Goal: Task Accomplishment & Management: Complete application form

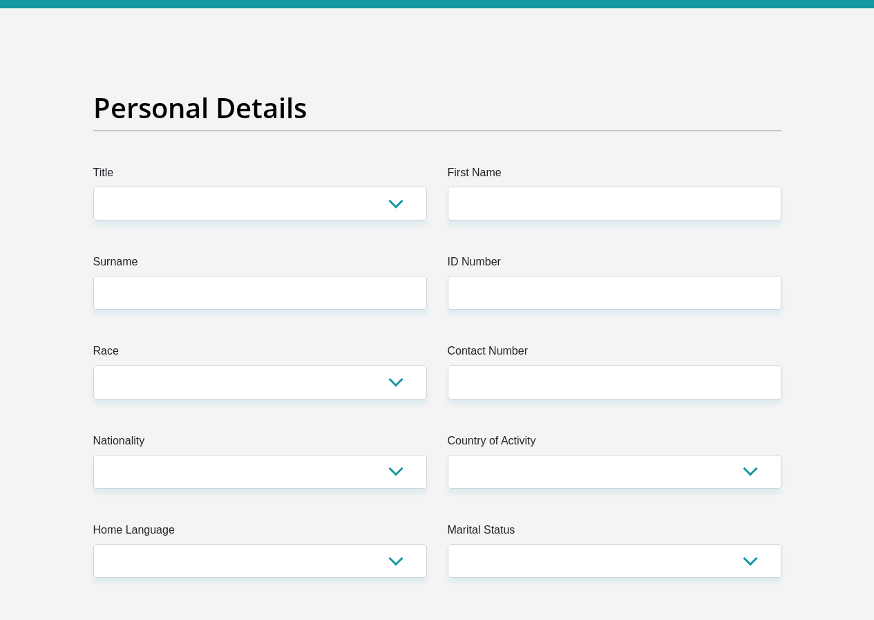
scroll to position [138, 0]
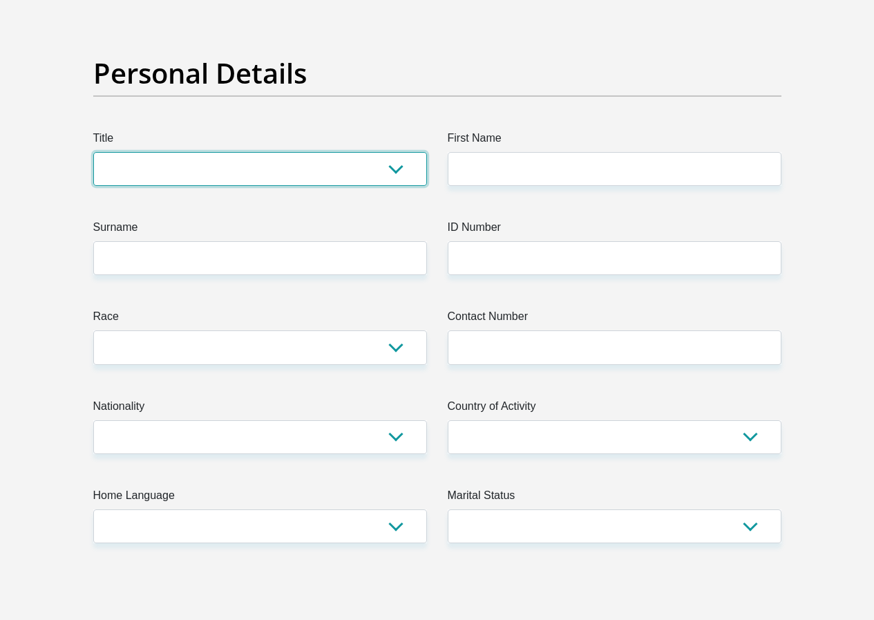
click at [352, 152] on select "Mr Ms Mrs Dr [PERSON_NAME]" at bounding box center [260, 169] width 334 height 34
select select "Mrs"
click at [93, 152] on select "Mr Ms Mrs Dr [PERSON_NAME]" at bounding box center [260, 169] width 334 height 34
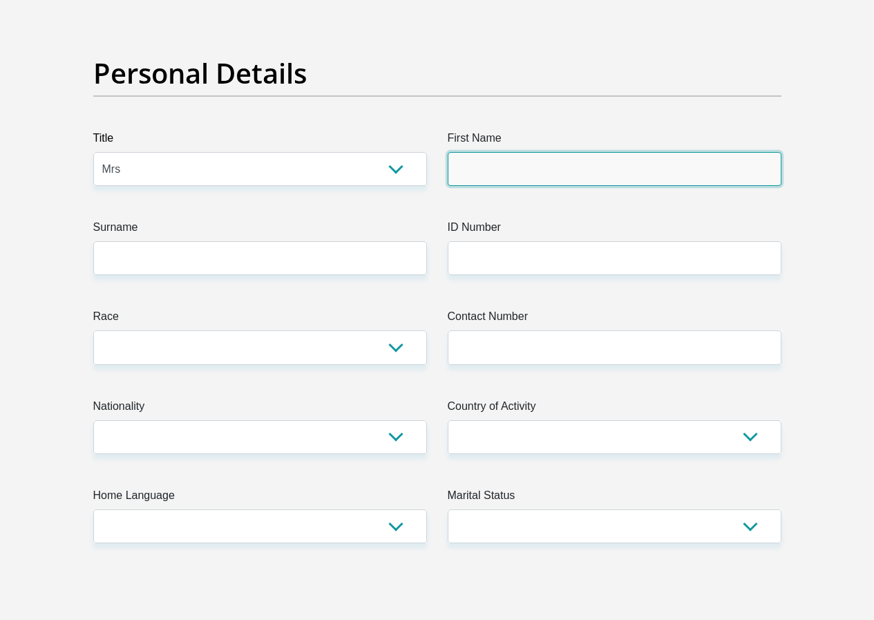
click at [535, 152] on input "First Name" at bounding box center [615, 169] width 334 height 34
type input "t"
type input "Timeelka"
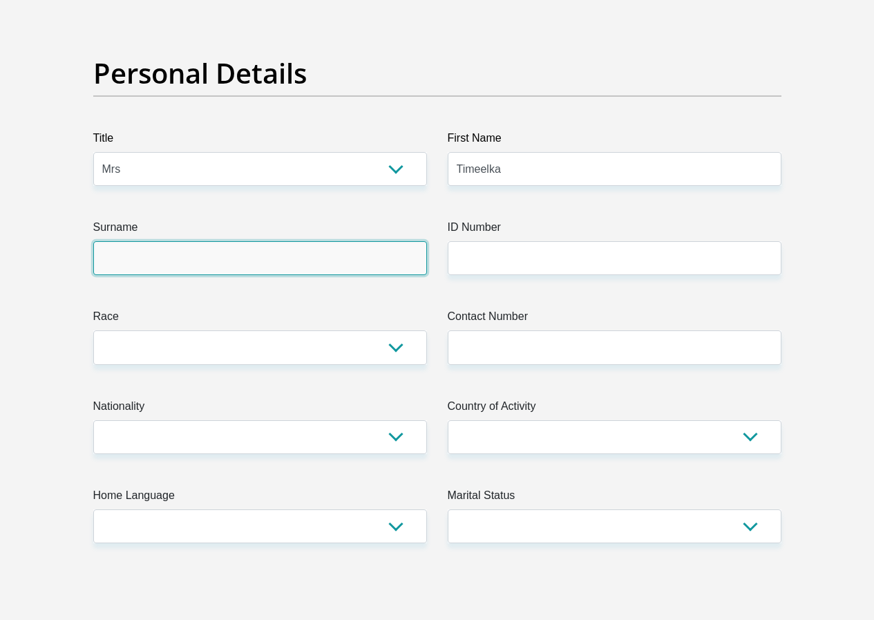
click at [387, 241] on input "Surname" at bounding box center [260, 258] width 334 height 34
type input "papiah"
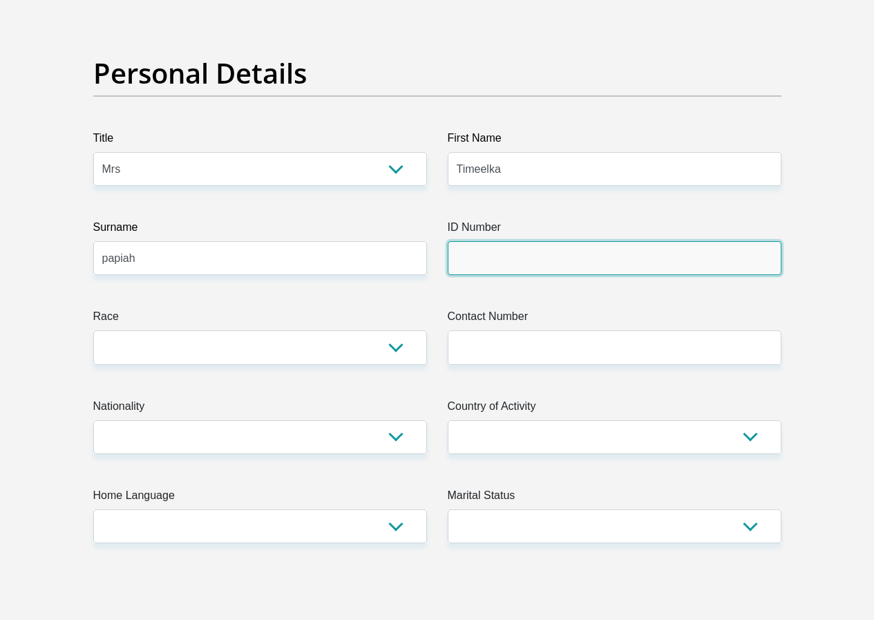
click at [686, 241] on input "ID Number" at bounding box center [615, 258] width 334 height 34
type input "9712180224082"
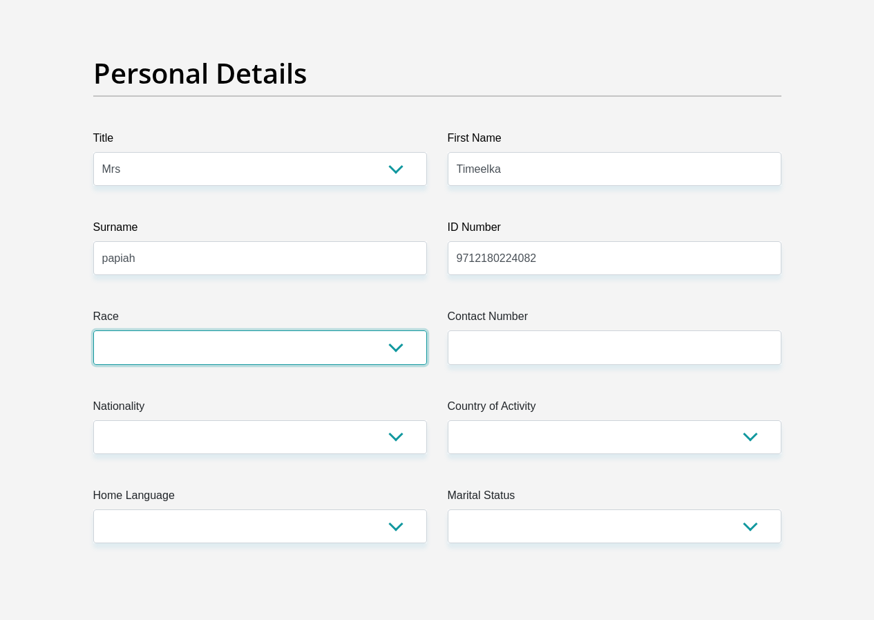
click at [348, 330] on select "Black Coloured Indian White Other" at bounding box center [260, 347] width 334 height 34
select select "3"
click at [93, 330] on select "Black Coloured Indian White Other" at bounding box center [260, 347] width 334 height 34
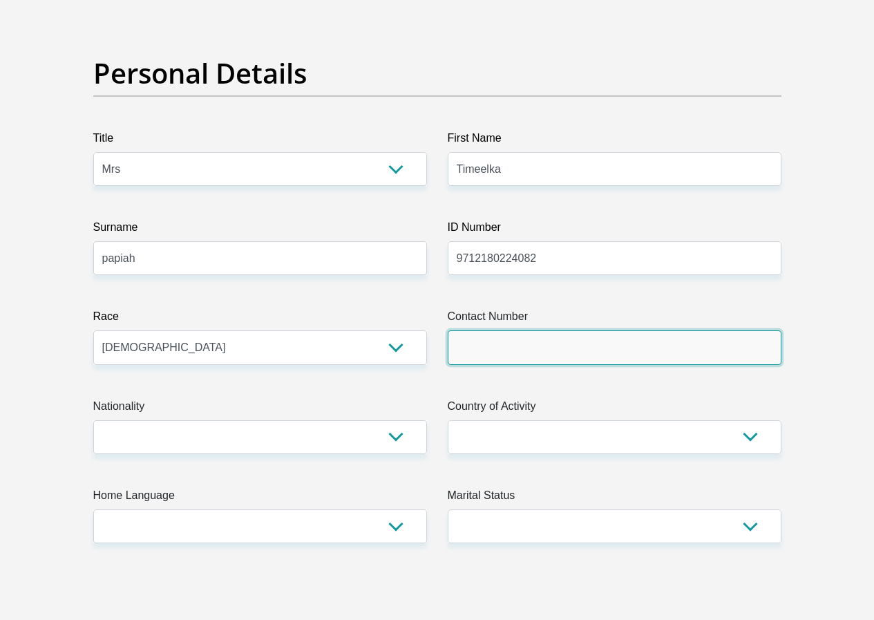
click at [578, 330] on input "Contact Number" at bounding box center [615, 347] width 334 height 34
type input "0672009716"
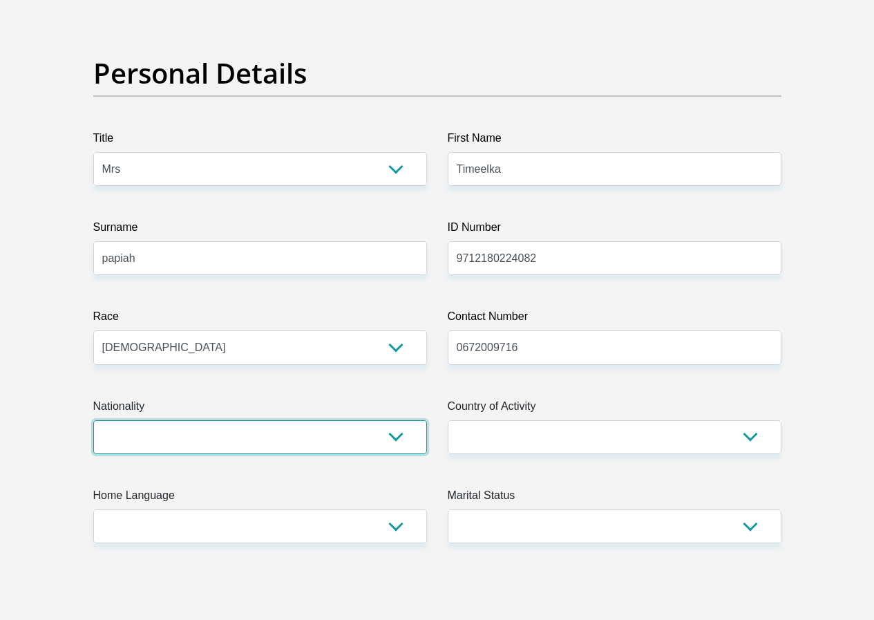
click at [356, 420] on select "[GEOGRAPHIC_DATA] [GEOGRAPHIC_DATA] [GEOGRAPHIC_DATA] [GEOGRAPHIC_DATA] [GEOGRA…" at bounding box center [260, 437] width 334 height 34
select select "ZAF"
click at [93, 420] on select "[GEOGRAPHIC_DATA] [GEOGRAPHIC_DATA] [GEOGRAPHIC_DATA] [GEOGRAPHIC_DATA] [GEOGRA…" at bounding box center [260, 437] width 334 height 34
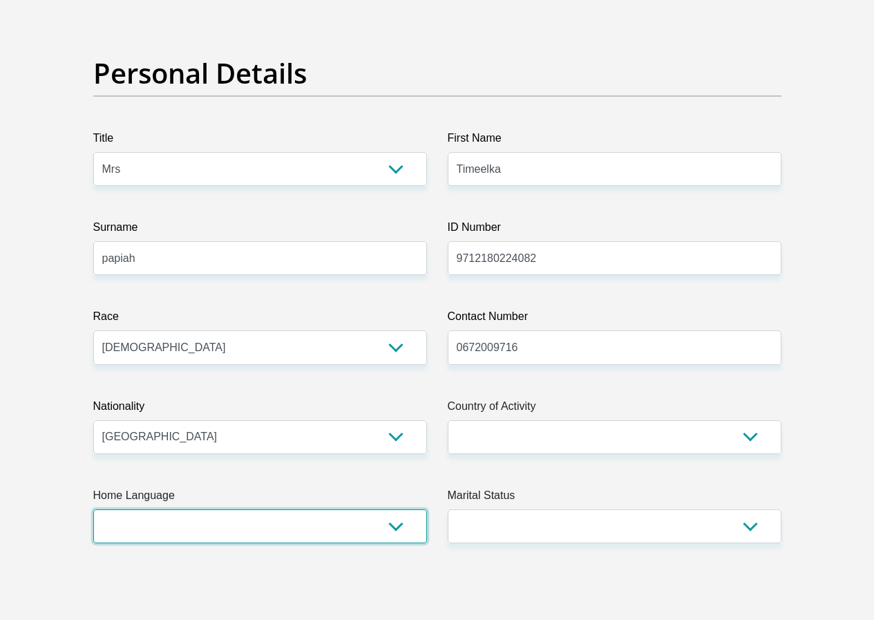
click at [284, 509] on select "Afrikaans English Sepedi South Ndebele Southern Sotho Swati Tsonga Tswana Venda…" at bounding box center [260, 526] width 334 height 34
select select "eng"
click at [93, 509] on select "Afrikaans English Sepedi South Ndebele Southern Sotho Swati Tsonga Tswana Venda…" at bounding box center [260, 526] width 334 height 34
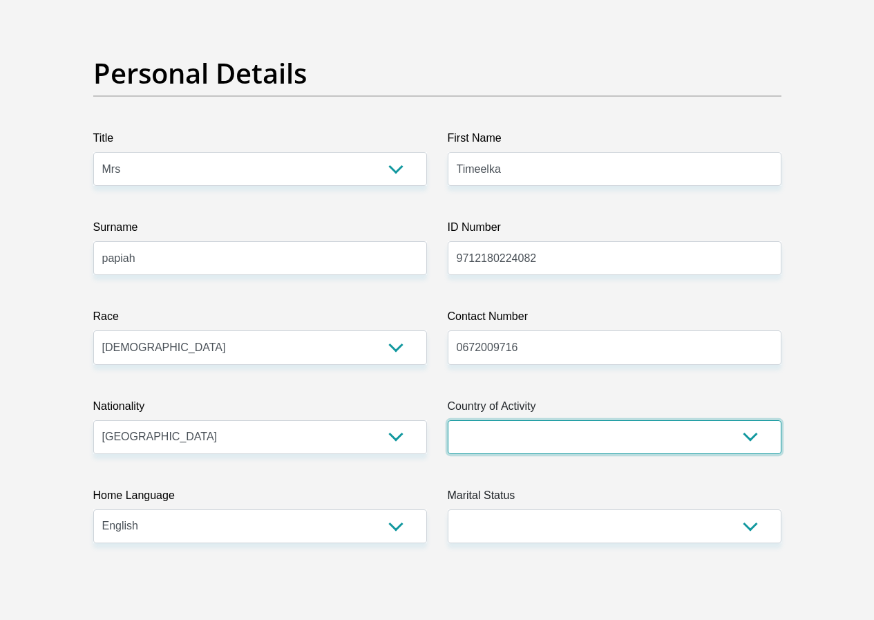
click at [642, 420] on select "[GEOGRAPHIC_DATA] [GEOGRAPHIC_DATA] [GEOGRAPHIC_DATA] [GEOGRAPHIC_DATA] [GEOGRA…" at bounding box center [615, 437] width 334 height 34
select select "ZAF"
click at [448, 420] on select "[GEOGRAPHIC_DATA] [GEOGRAPHIC_DATA] [GEOGRAPHIC_DATA] [GEOGRAPHIC_DATA] [GEOGRA…" at bounding box center [615, 437] width 334 height 34
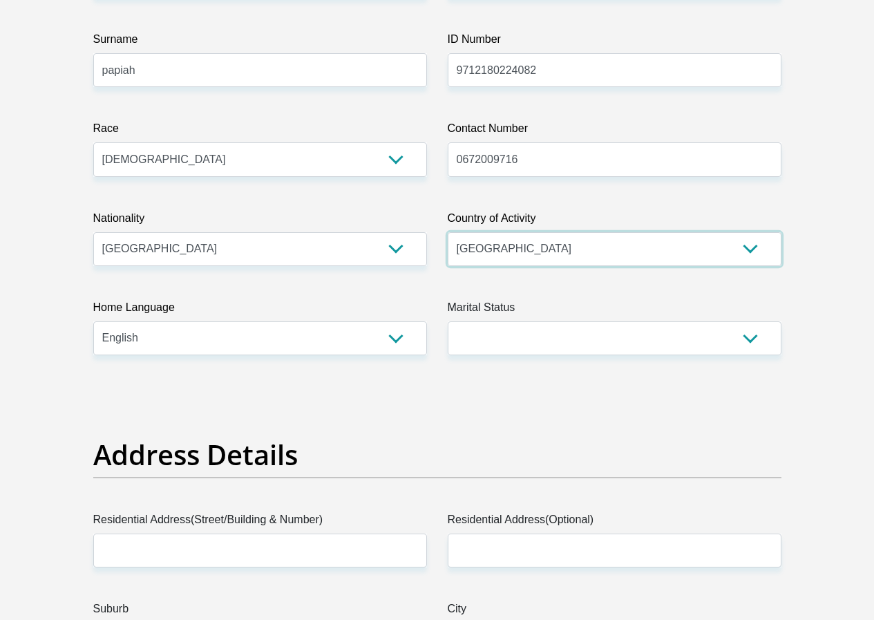
scroll to position [346, 0]
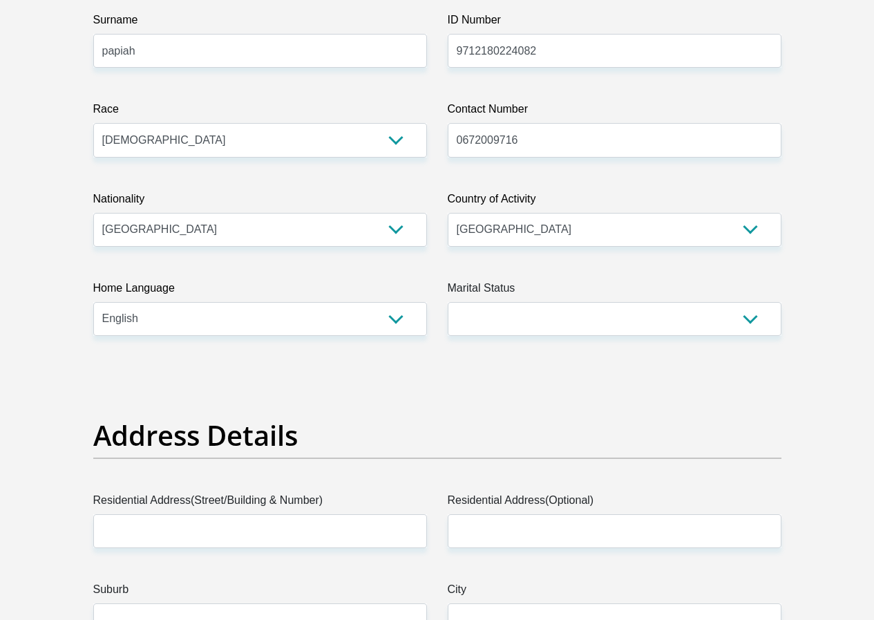
click at [532, 280] on label "Marital Status" at bounding box center [615, 291] width 334 height 22
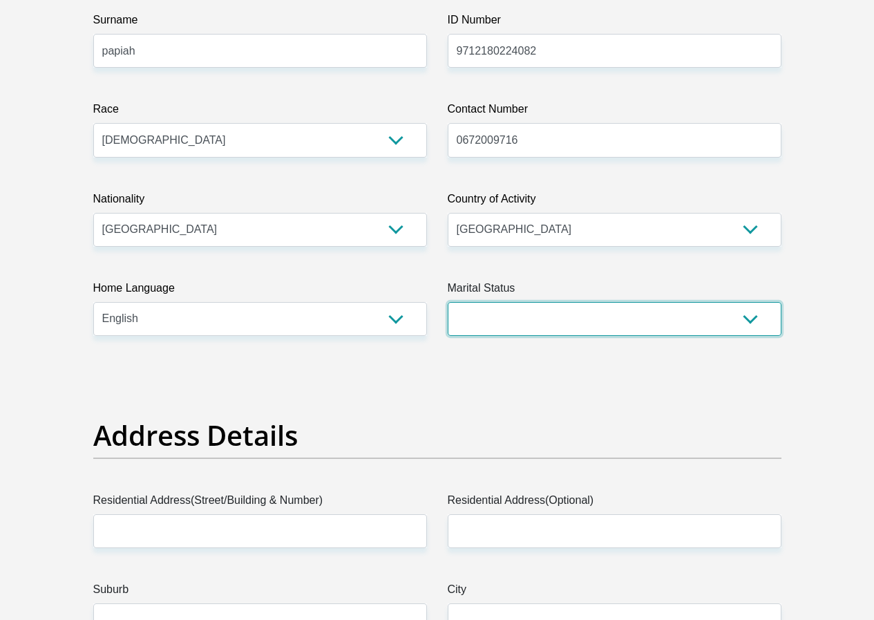
click at [532, 302] on select "Married ANC Single Divorced Widowed Married COP or Customary Law" at bounding box center [615, 319] width 334 height 34
drag, startPoint x: 531, startPoint y: 254, endPoint x: 531, endPoint y: 267, distance: 12.4
click at [531, 302] on select "Married ANC Single Divorced Widowed Married COP or Customary Law" at bounding box center [615, 319] width 334 height 34
select select "3"
click at [448, 302] on select "Married ANC Single Divorced Widowed Married COP or Customary Law" at bounding box center [615, 319] width 334 height 34
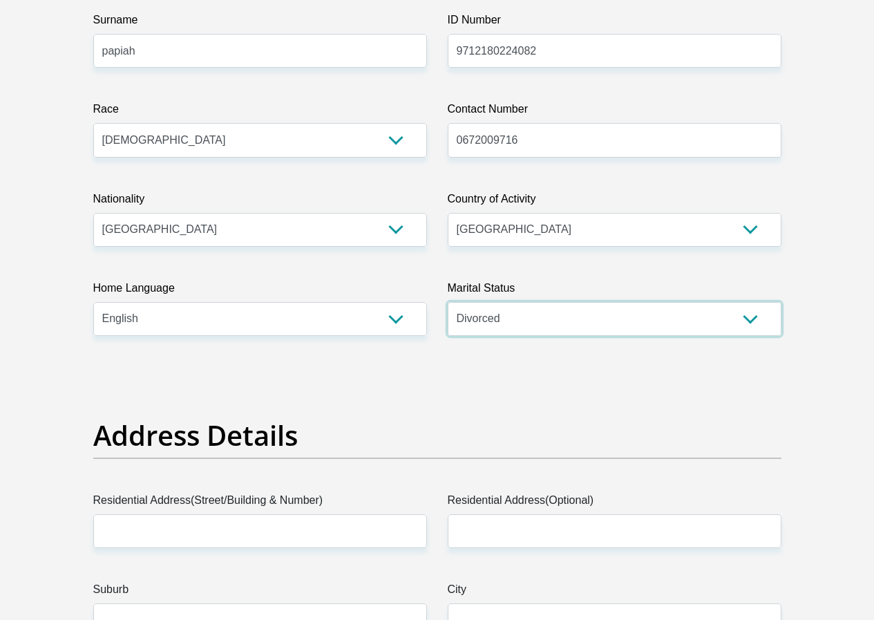
scroll to position [760, 0]
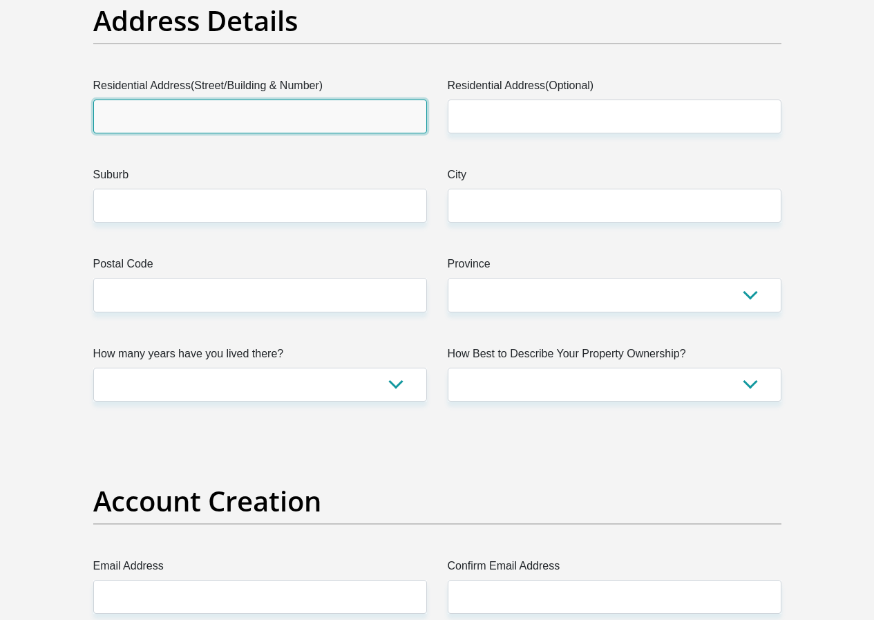
click at [191, 100] on input "Residential Address(Street/Building & Number)" at bounding box center [260, 117] width 334 height 34
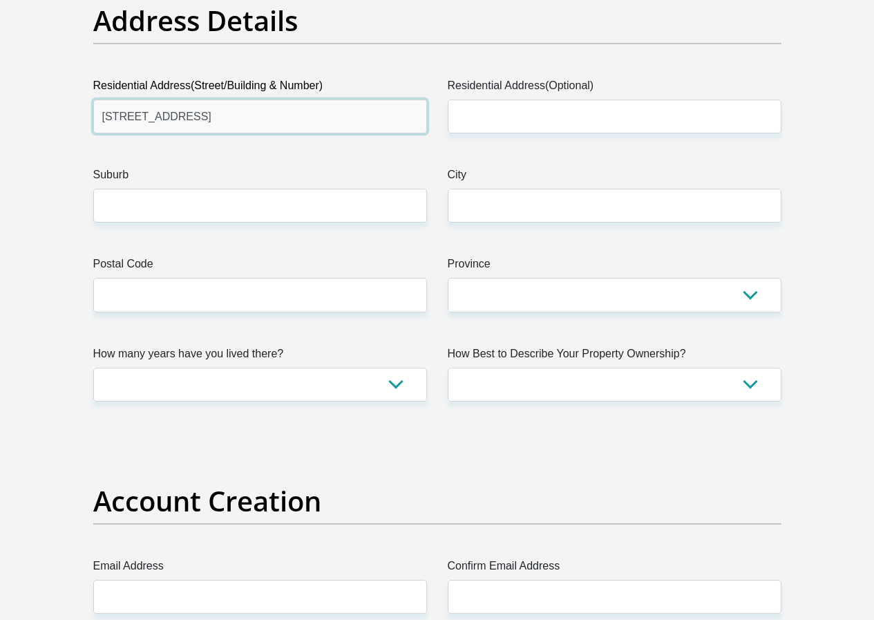
type input "[STREET_ADDRESS]"
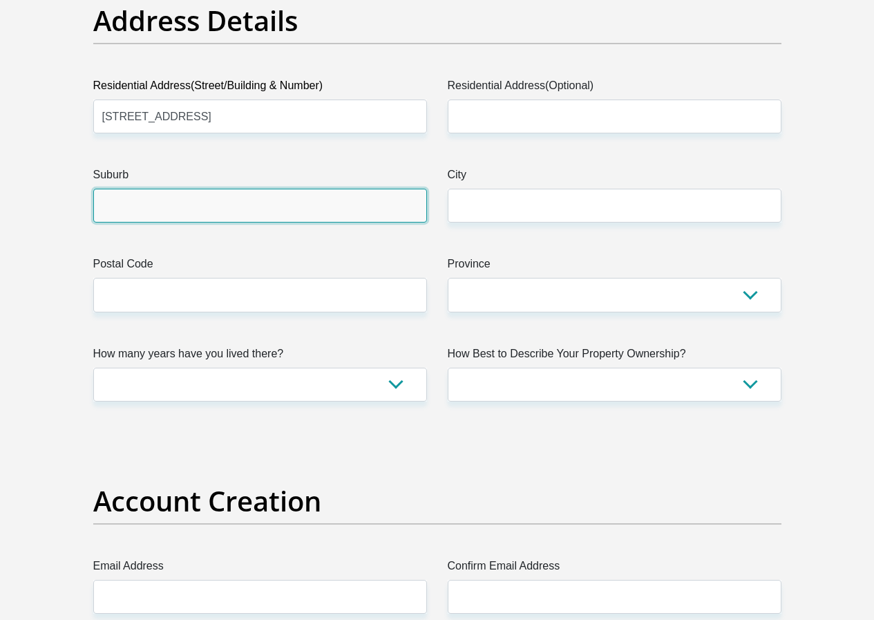
click at [209, 189] on input "Suburb" at bounding box center [260, 206] width 334 height 34
type input "phoenix"
click at [246, 189] on input "phoenix" at bounding box center [260, 206] width 334 height 34
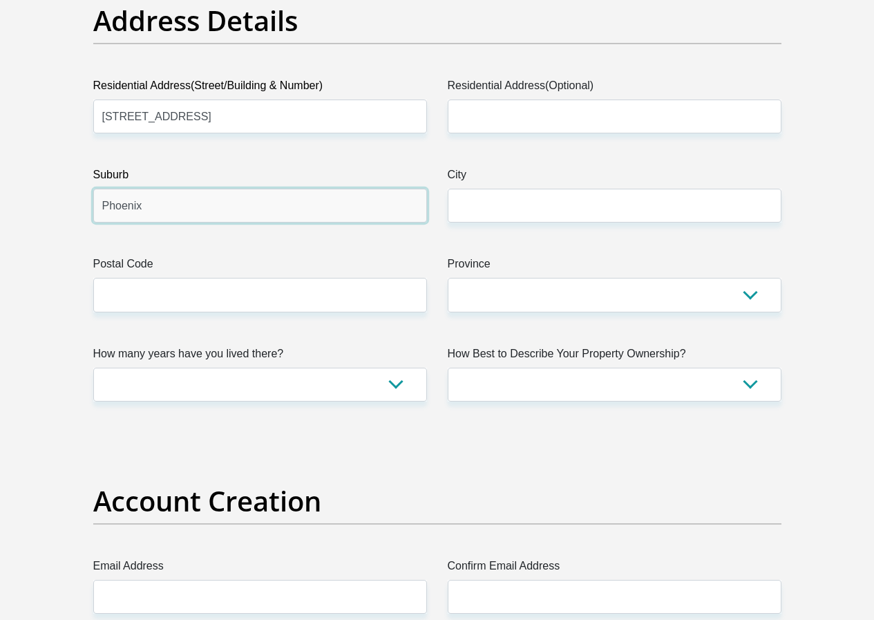
type input "Phoenix"
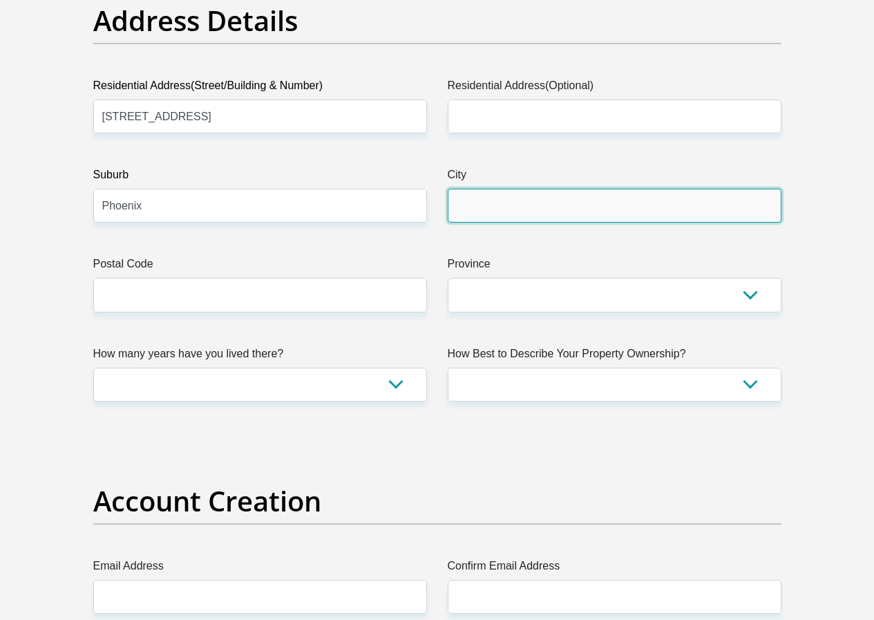
click at [650, 189] on input "City" at bounding box center [615, 206] width 334 height 34
type input "[GEOGRAPHIC_DATA]"
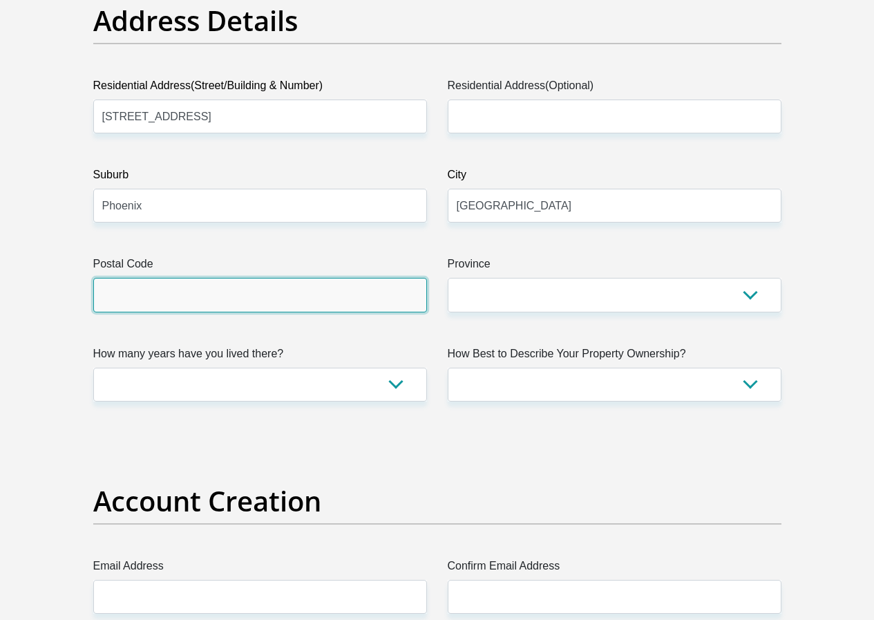
click at [399, 278] on input "Postal Code" at bounding box center [260, 295] width 334 height 34
type input "4068"
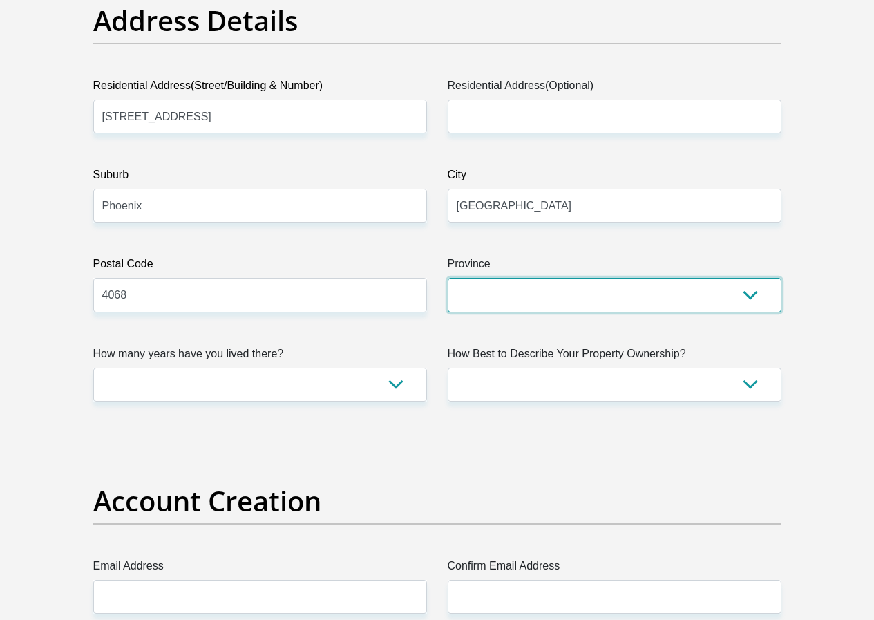
click at [553, 278] on select "Eastern Cape Free State [GEOGRAPHIC_DATA] [GEOGRAPHIC_DATA][DATE] [GEOGRAPHIC_D…" at bounding box center [615, 295] width 334 height 34
select select "[GEOGRAPHIC_DATA][DATE]"
click at [448, 278] on select "Eastern Cape Free State [GEOGRAPHIC_DATA] [GEOGRAPHIC_DATA][DATE] [GEOGRAPHIC_D…" at bounding box center [615, 295] width 334 height 34
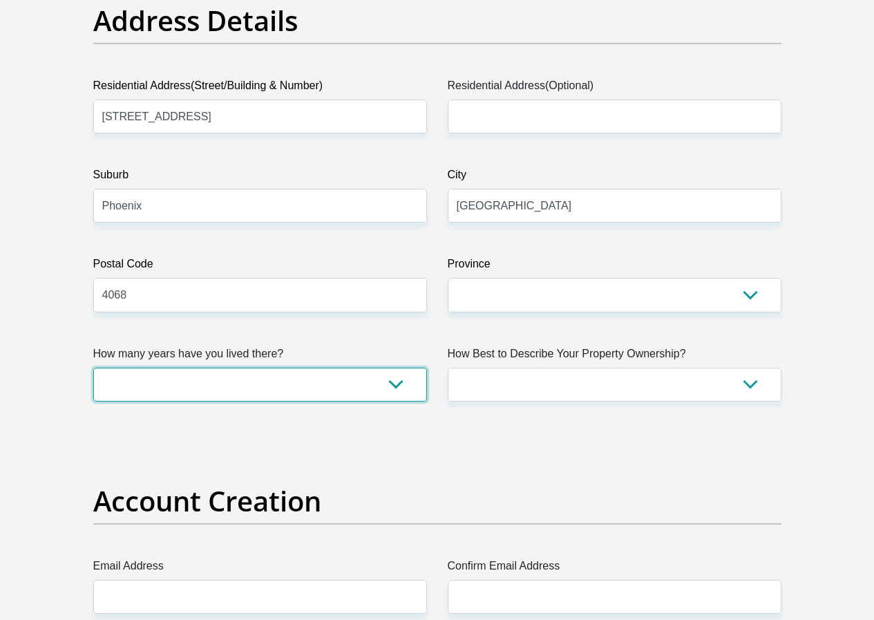
click at [260, 368] on select "less than 1 year 1-3 years 3-5 years 5+ years" at bounding box center [260, 385] width 334 height 34
select select "5"
click at [93, 368] on select "less than 1 year 1-3 years 3-5 years 5+ years" at bounding box center [260, 385] width 334 height 34
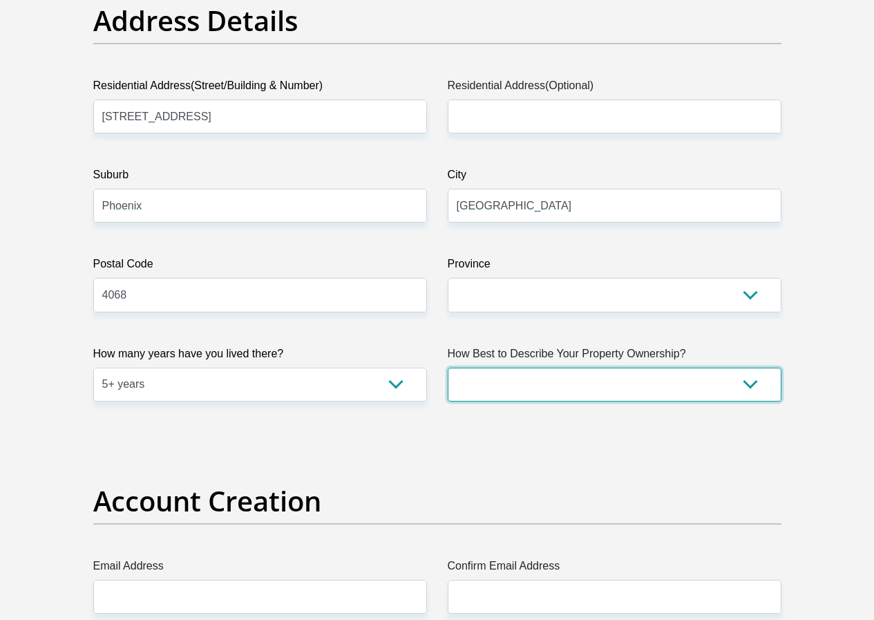
click at [599, 368] on select "Owned Rented Family Owned Company Dwelling" at bounding box center [615, 385] width 334 height 34
select select "Owned"
click at [448, 368] on select "Owned Rented Family Owned Company Dwelling" at bounding box center [615, 385] width 334 height 34
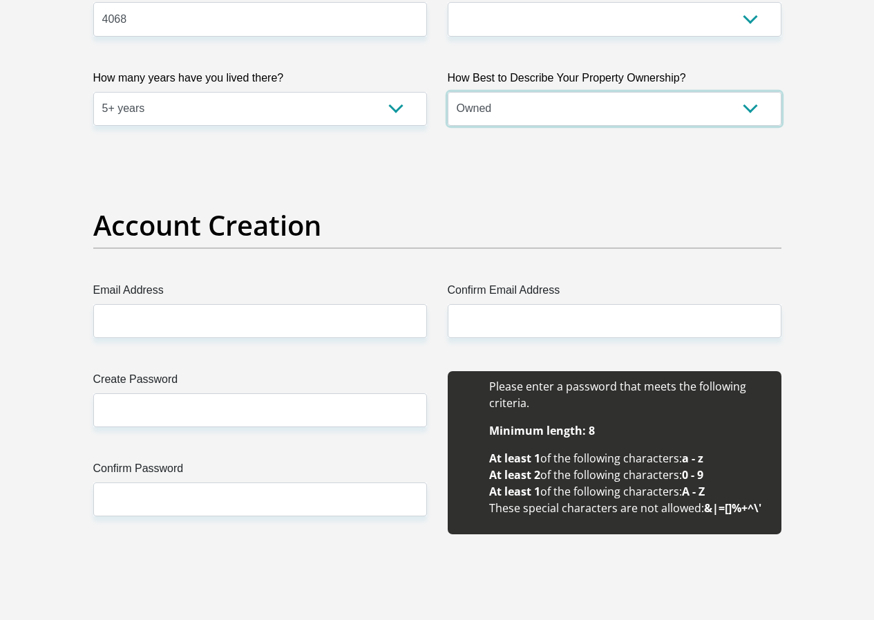
scroll to position [1037, 0]
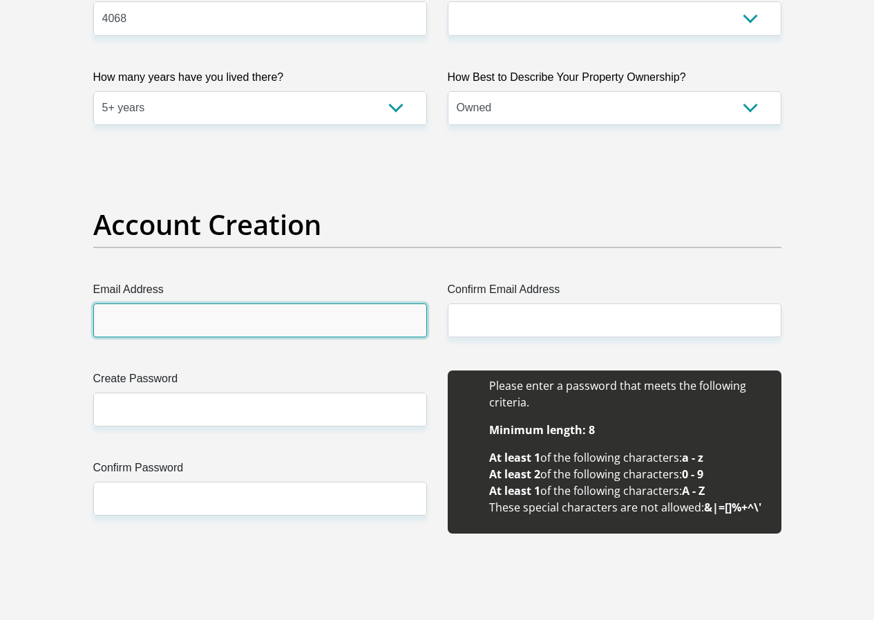
click at [379, 303] on input "Email Address" at bounding box center [260, 320] width 334 height 34
type input "[EMAIL_ADDRESS][DOMAIN_NAME]"
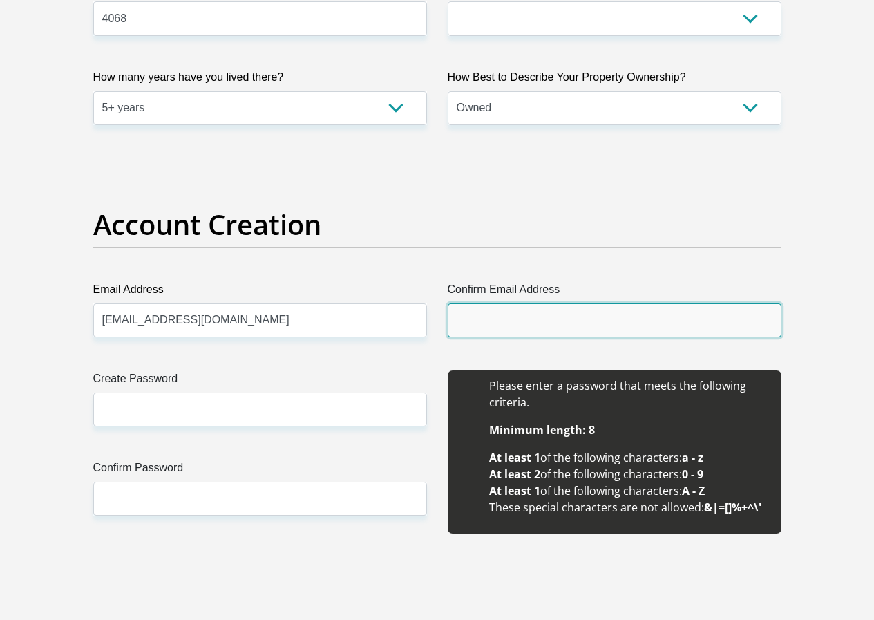
click at [551, 303] on input "Confirm Email Address" at bounding box center [615, 320] width 334 height 34
type input "[EMAIL_ADDRESS][DOMAIN_NAME]"
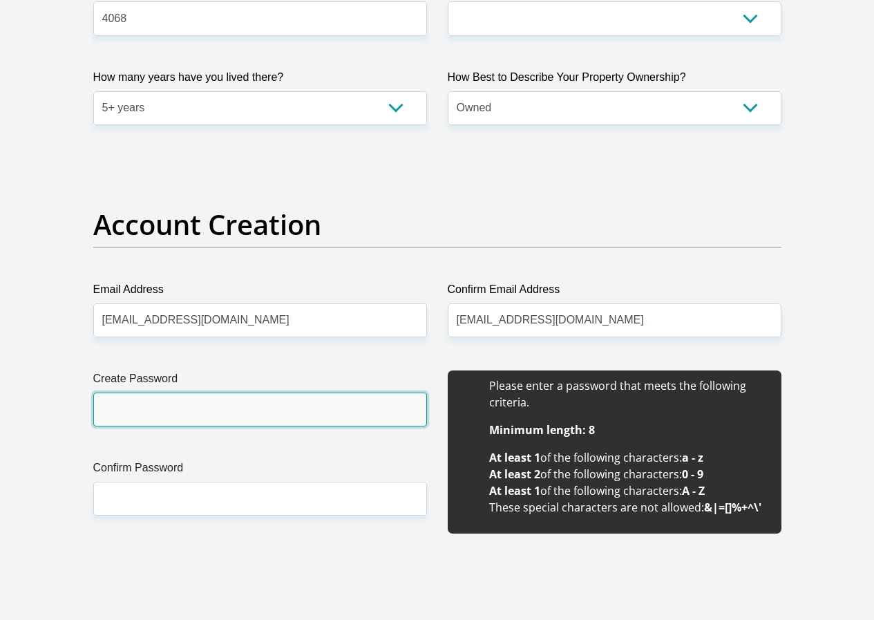
click at [162, 393] on input "Create Password" at bounding box center [260, 410] width 334 height 34
type input "Tisns123!"
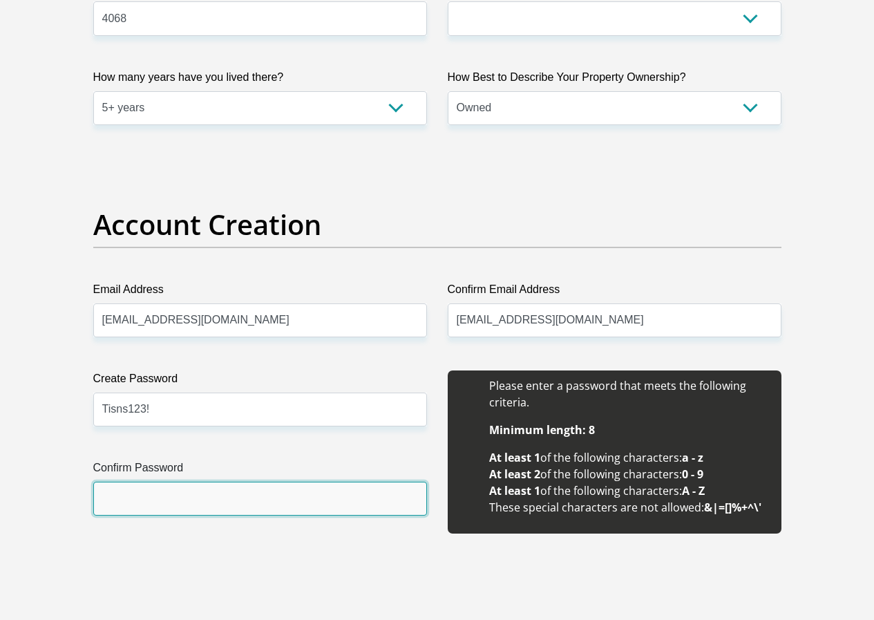
click at [229, 482] on input "Confirm Password" at bounding box center [260, 499] width 334 height 34
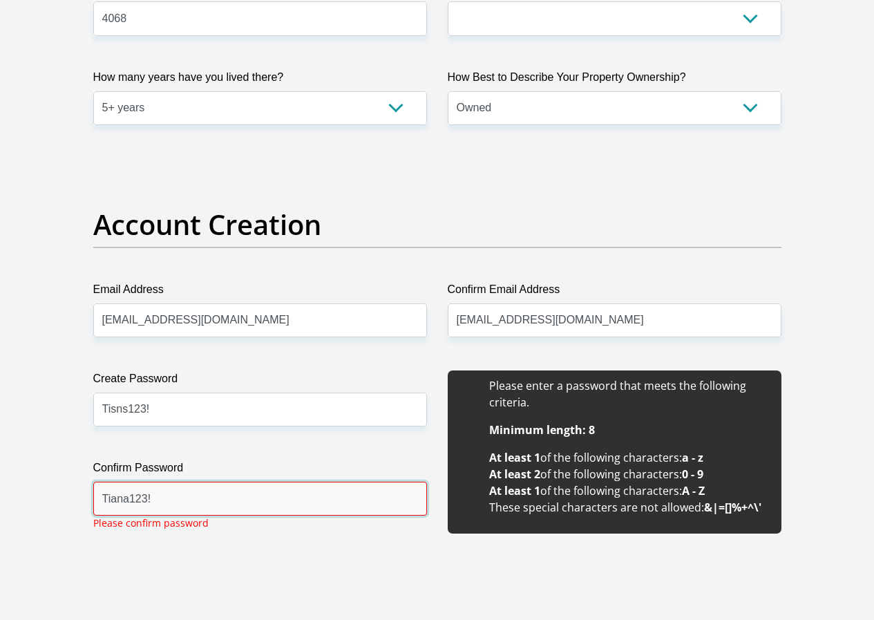
type input "Tiana123!"
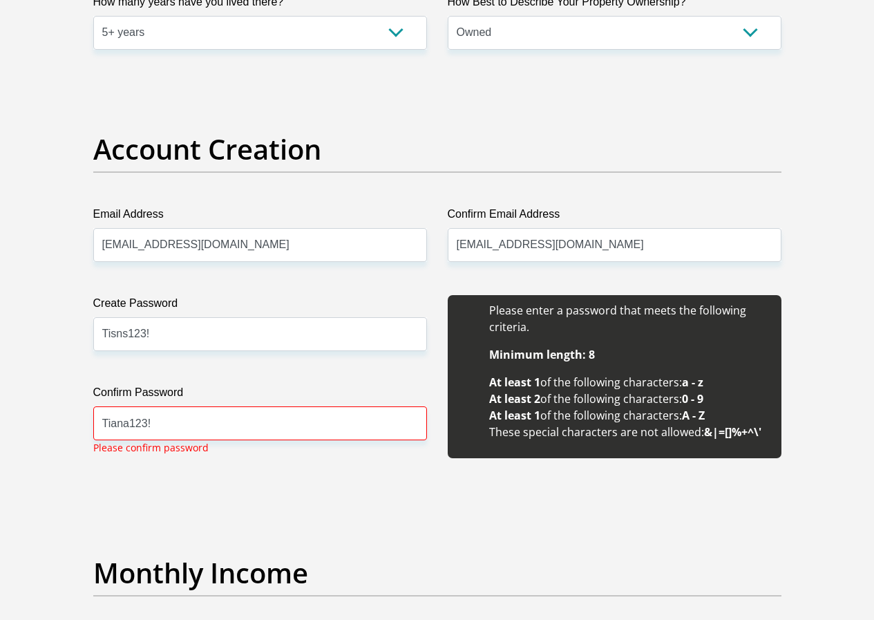
scroll to position [1175, 0]
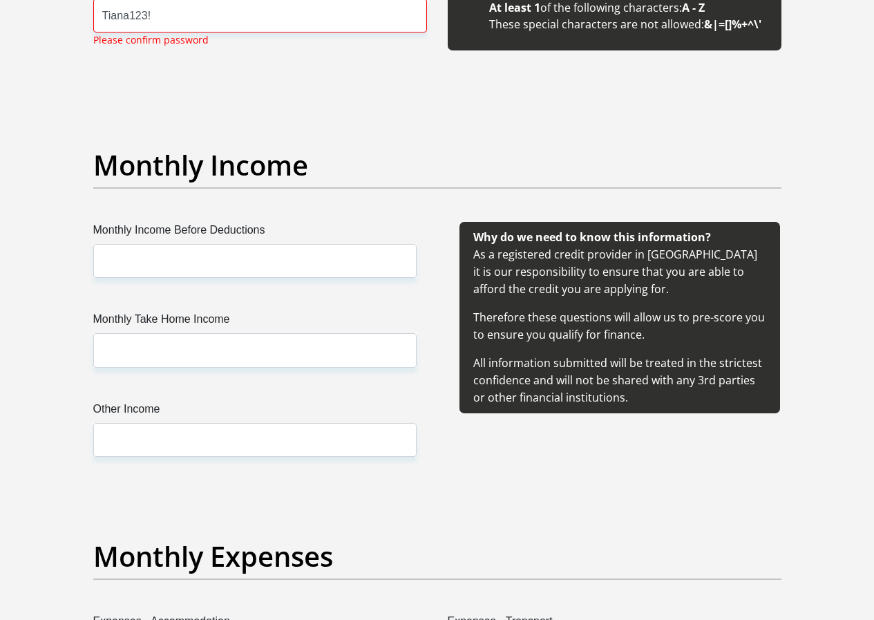
scroll to position [1520, 0]
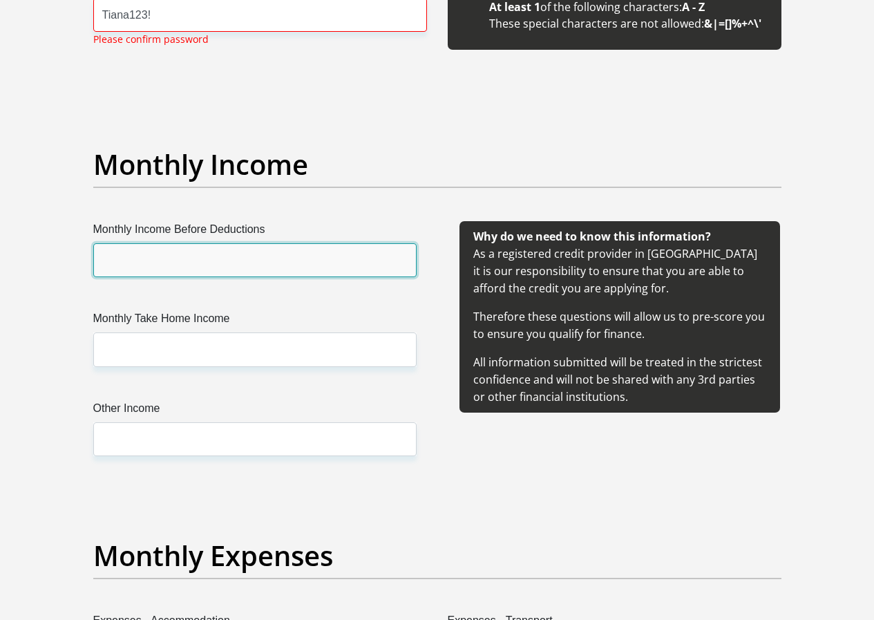
click at [261, 243] on input "Monthly Income Before Deductions" at bounding box center [254, 260] width 323 height 34
type input "15000"
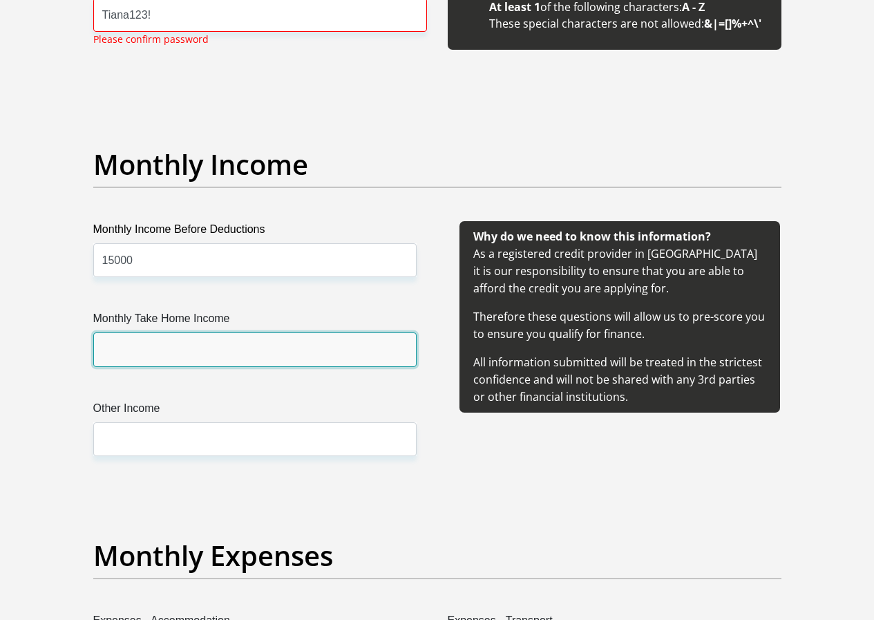
click at [241, 332] on input "Monthly Take Home Income" at bounding box center [254, 349] width 323 height 34
type input "14000"
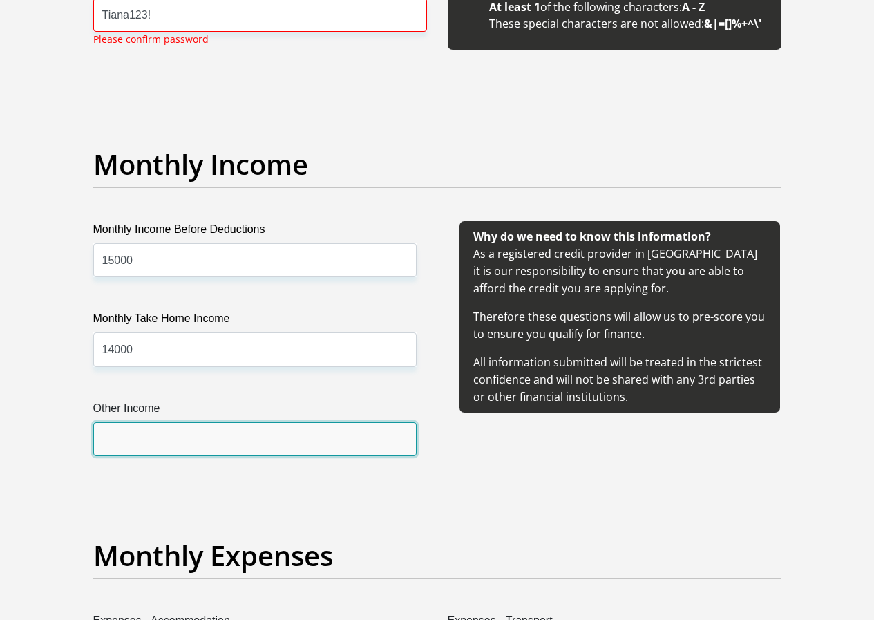
click at [239, 422] on input "Other Income" at bounding box center [254, 439] width 323 height 34
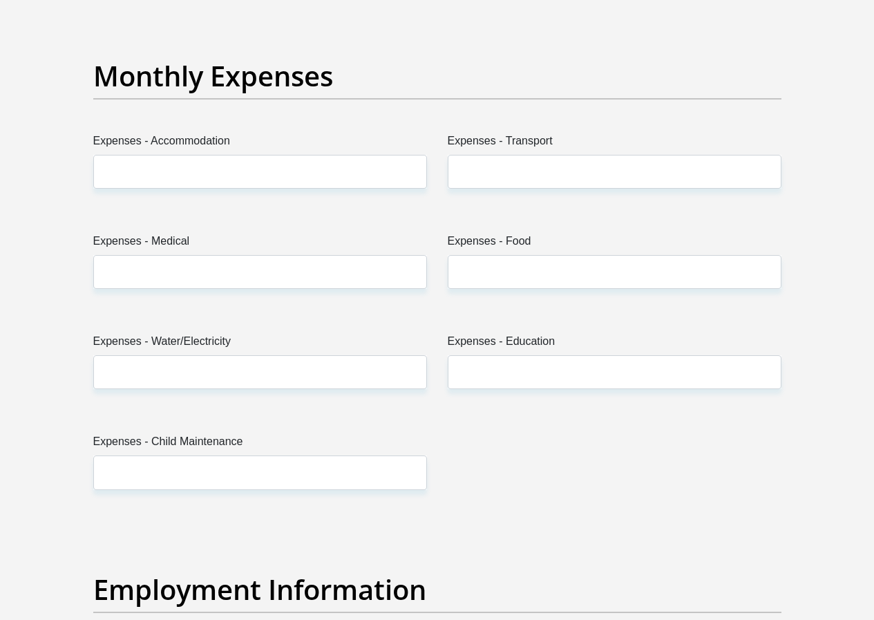
scroll to position [2004, 0]
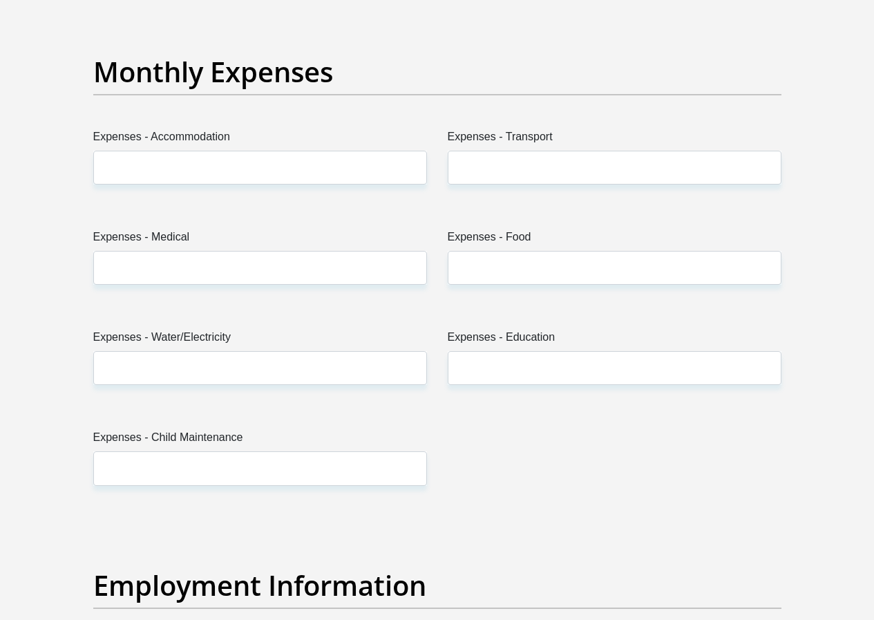
type input "3000"
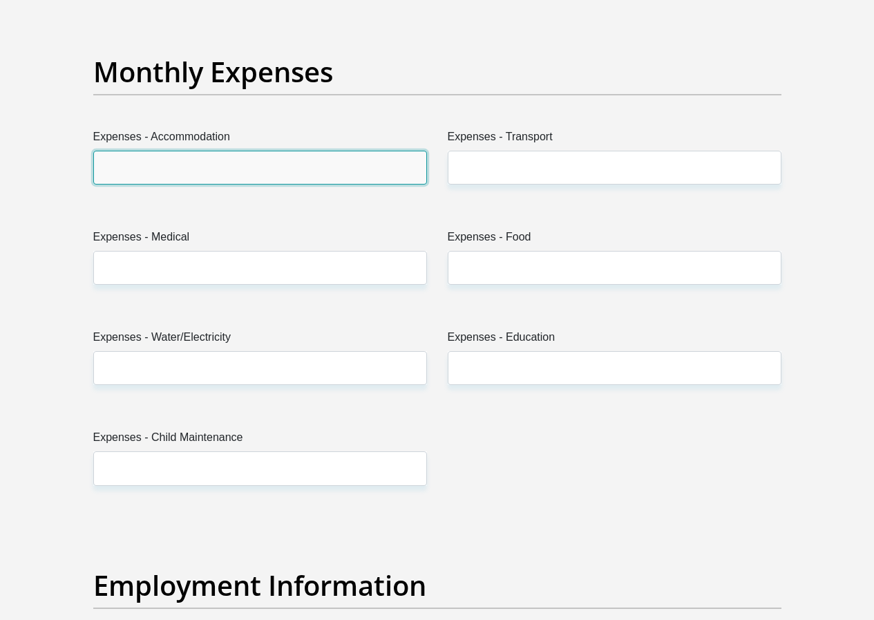
click at [216, 151] on input "Expenses - Accommodation" at bounding box center [260, 168] width 334 height 34
type input "1000"
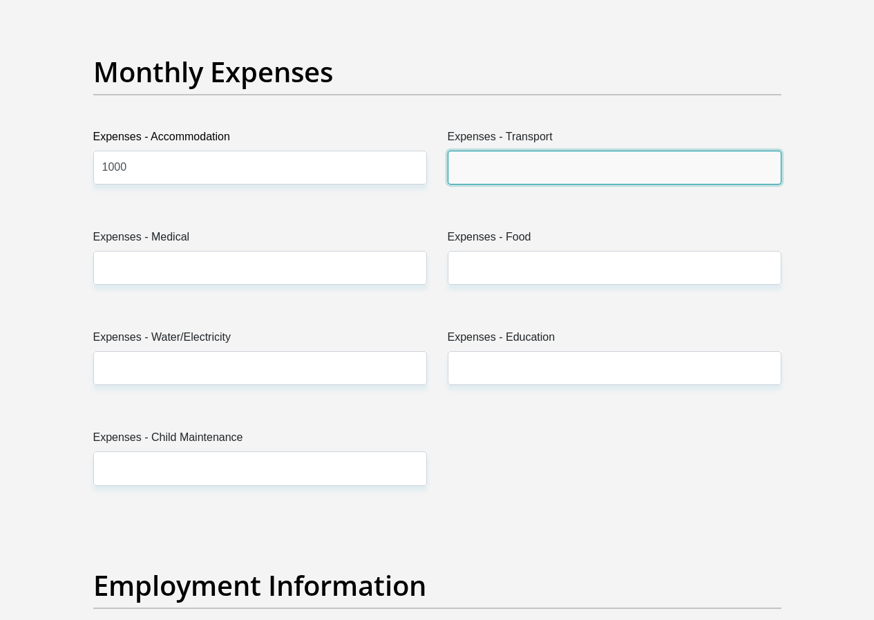
click at [629, 151] on input "Expenses - Transport" at bounding box center [615, 168] width 334 height 34
type input "500"
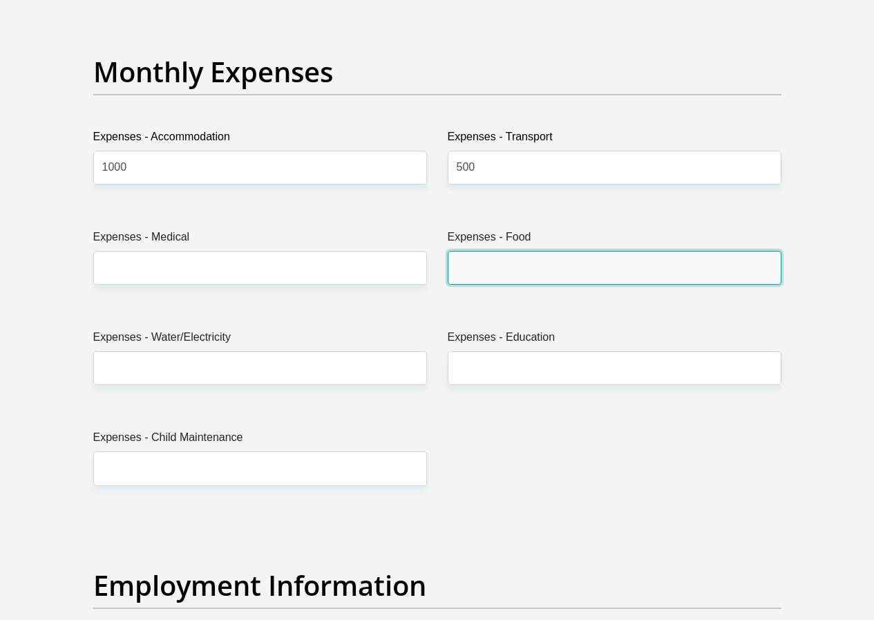
click at [594, 251] on input "Expenses - Food" at bounding box center [615, 268] width 334 height 34
type input "500"
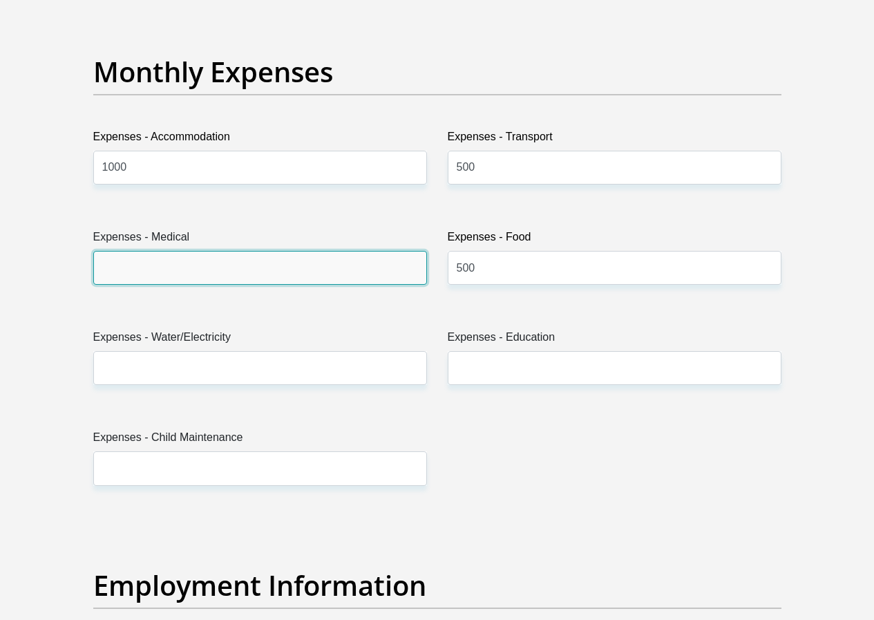
click at [236, 251] on input "Expenses - Medical" at bounding box center [260, 268] width 334 height 34
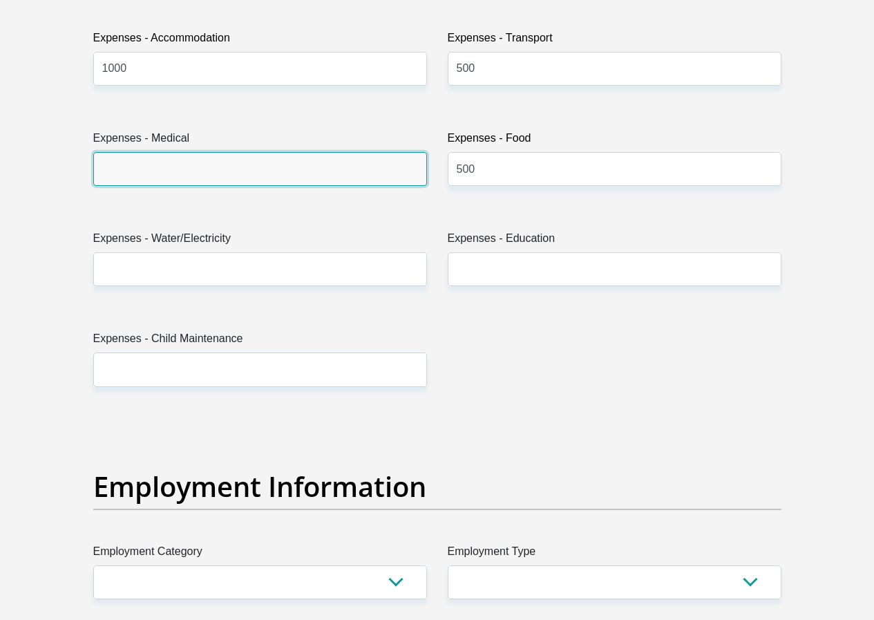
scroll to position [2142, 0]
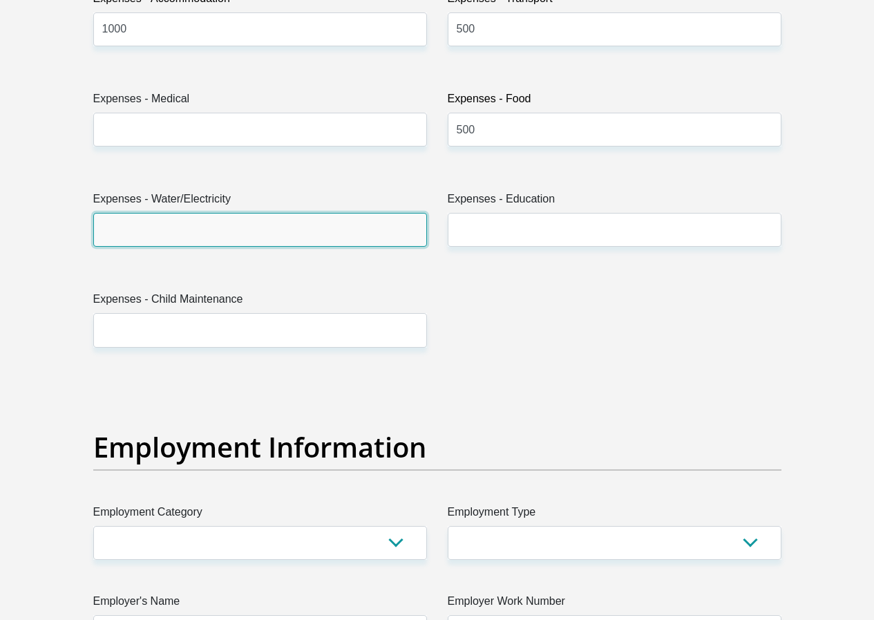
click at [328, 213] on input "Expenses - Water/Electricity" at bounding box center [260, 230] width 334 height 34
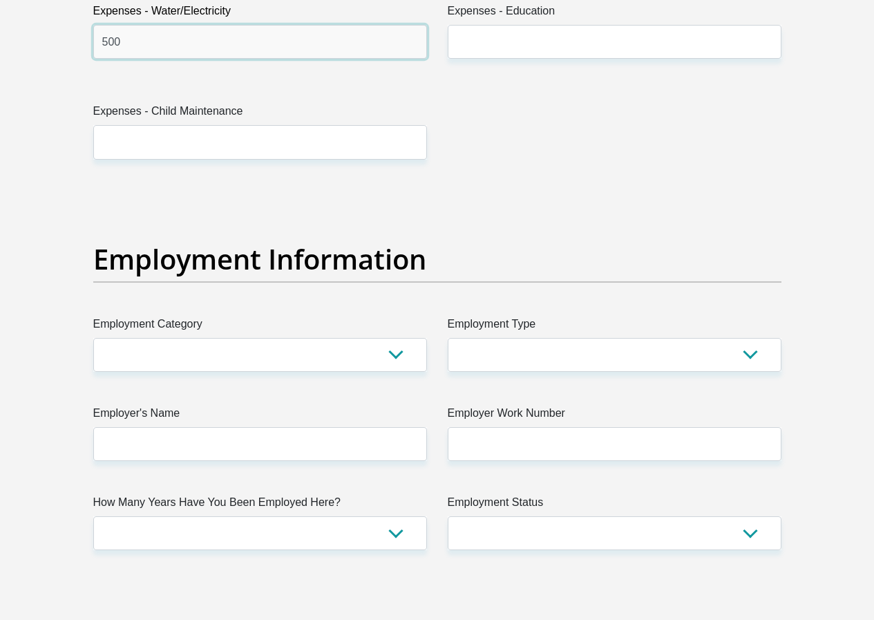
scroll to position [2350, 0]
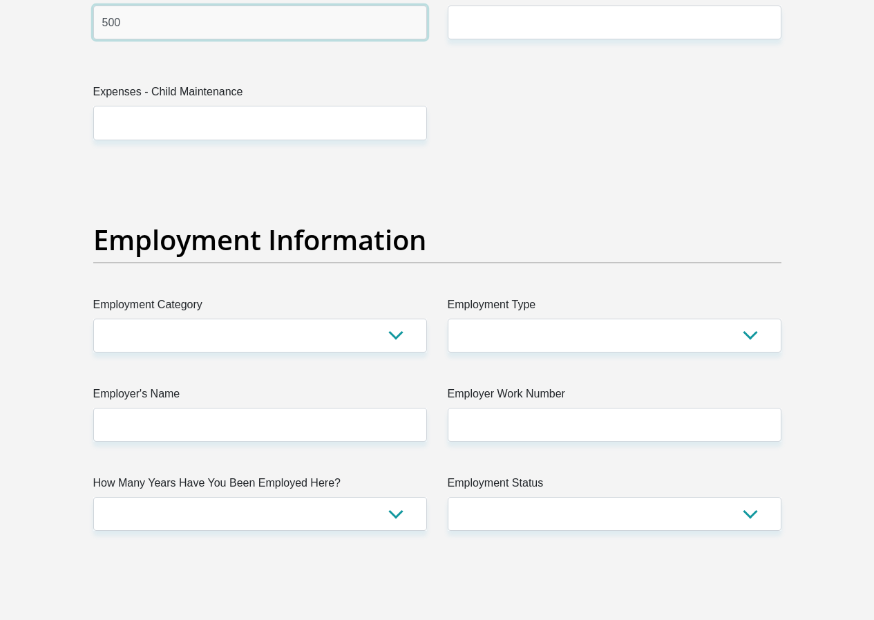
type input "500"
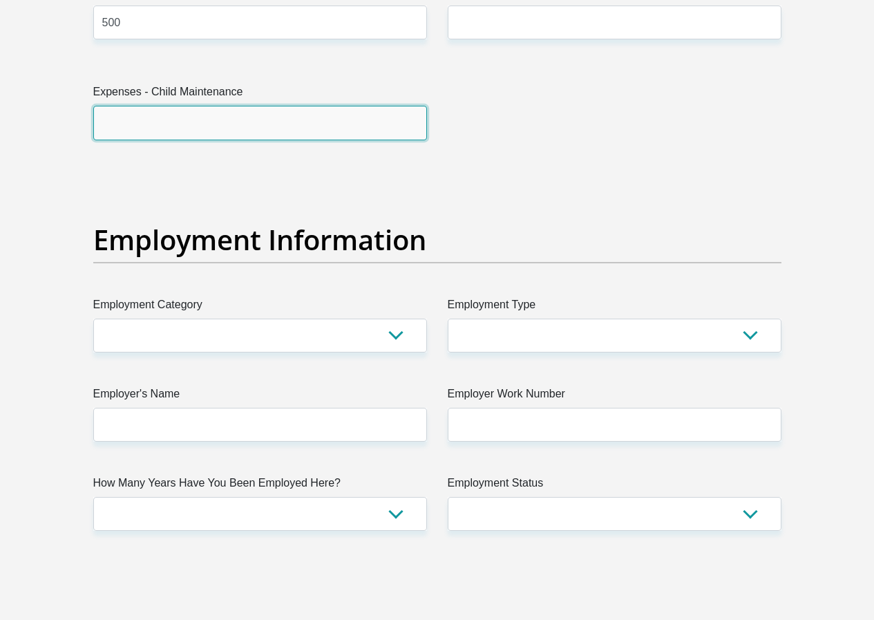
click at [296, 106] on input "Expenses - Child Maintenance" at bounding box center [260, 123] width 334 height 34
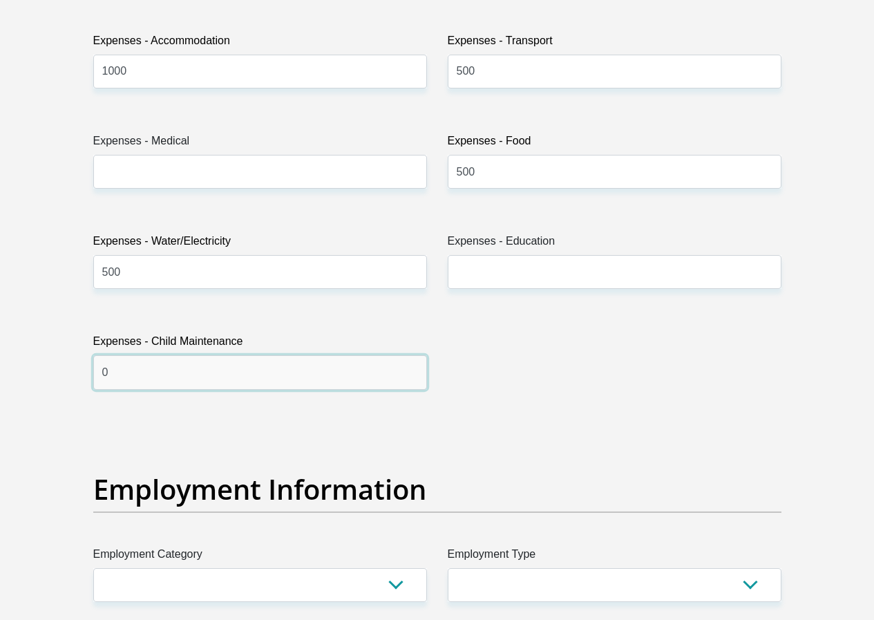
scroll to position [2073, 0]
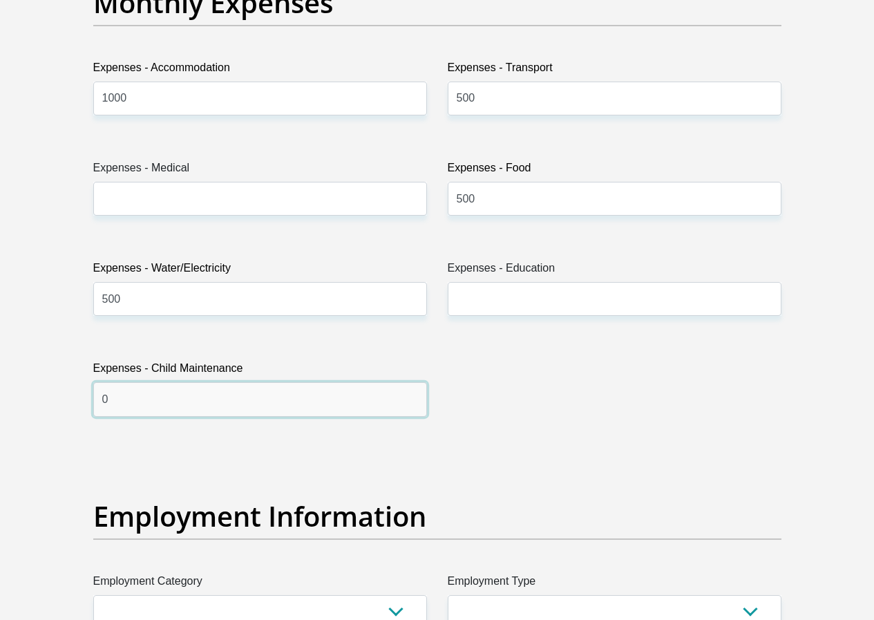
type input "0"
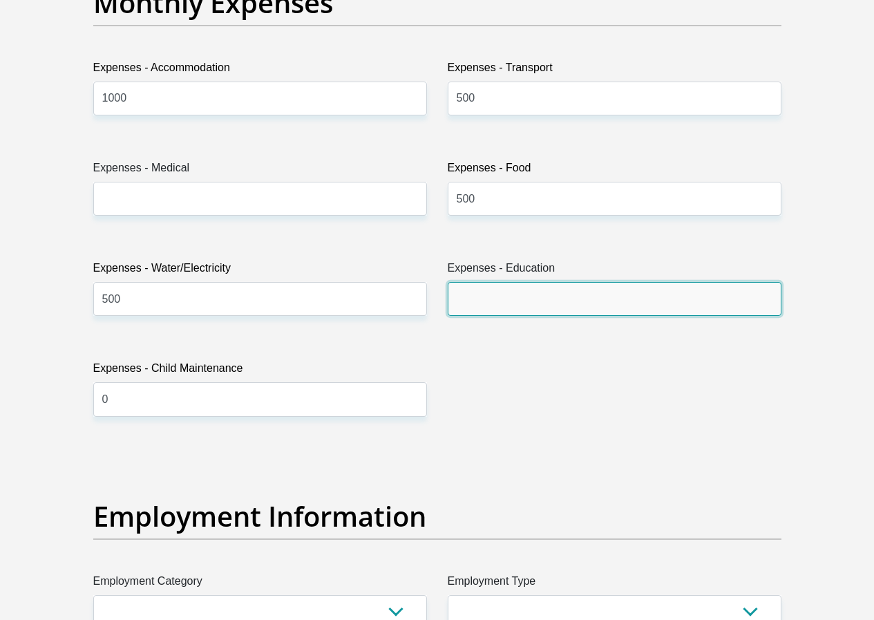
click at [617, 282] on input "Expenses - Education" at bounding box center [615, 299] width 334 height 34
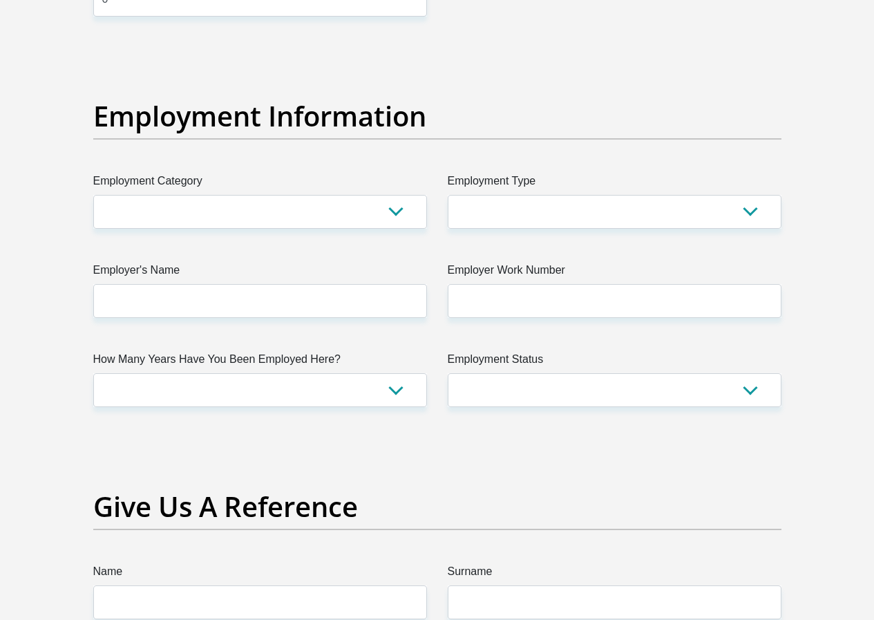
scroll to position [2488, 0]
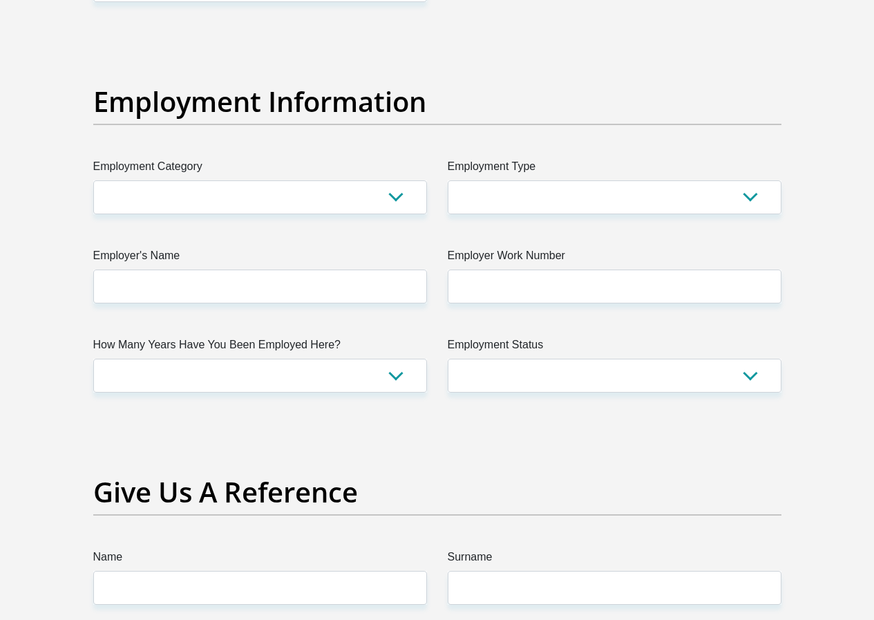
type input "0"
click at [170, 180] on select "AGRICULTURE ALCOHOL & TOBACCO CONSTRUCTION MATERIALS METALLURGY EQUIPMENT FOR R…" at bounding box center [260, 197] width 334 height 34
select select "31"
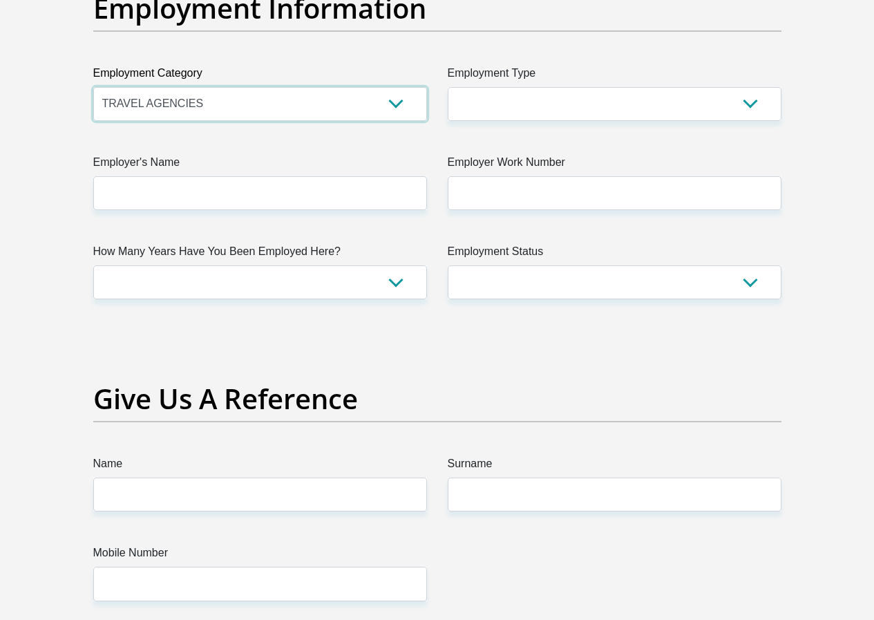
scroll to position [2557, 0]
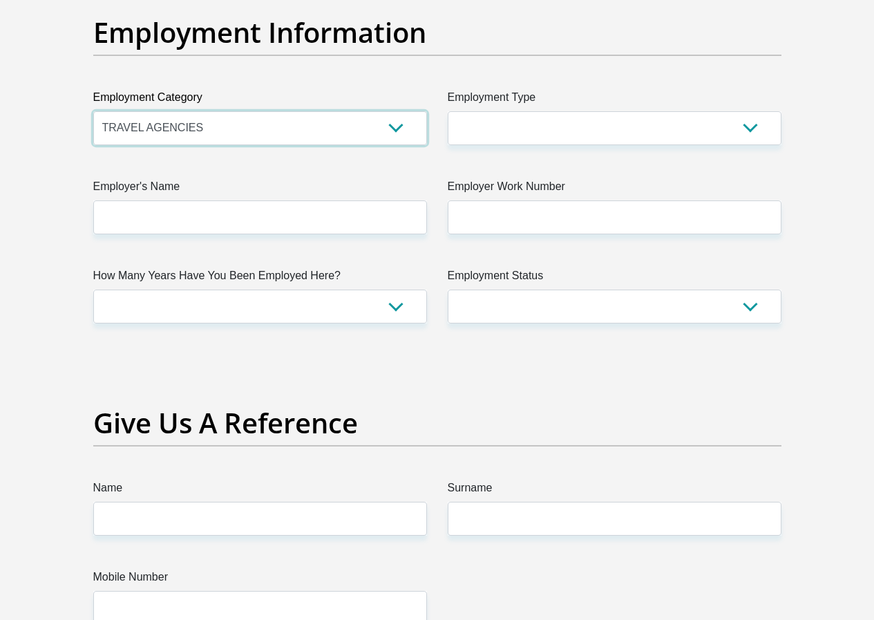
click at [398, 111] on select "AGRICULTURE ALCOHOL & TOBACCO CONSTRUCTION MATERIALS METALLURGY EQUIPMENT FOR R…" at bounding box center [260, 128] width 334 height 34
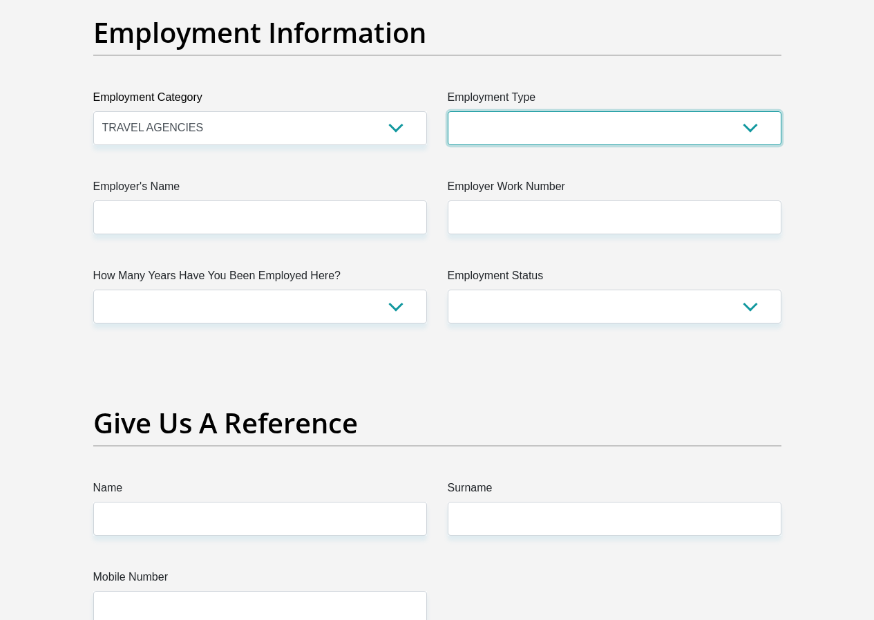
click at [538, 111] on select "College/Lecturer Craft Seller Creative Driver Executive Farmer Forces - Non Com…" at bounding box center [615, 128] width 334 height 34
select select "Sales"
click at [448, 111] on select "College/Lecturer Craft Seller Creative Driver Executive Farmer Forces - Non Com…" at bounding box center [615, 128] width 334 height 34
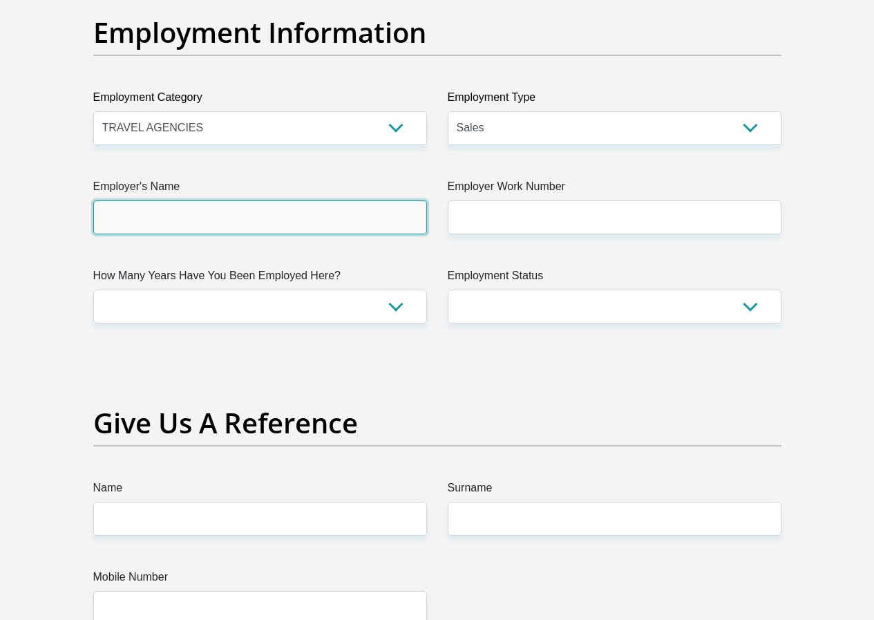
click at [183, 200] on input "Employer's Name" at bounding box center [260, 217] width 334 height 34
type input "longlinetrading"
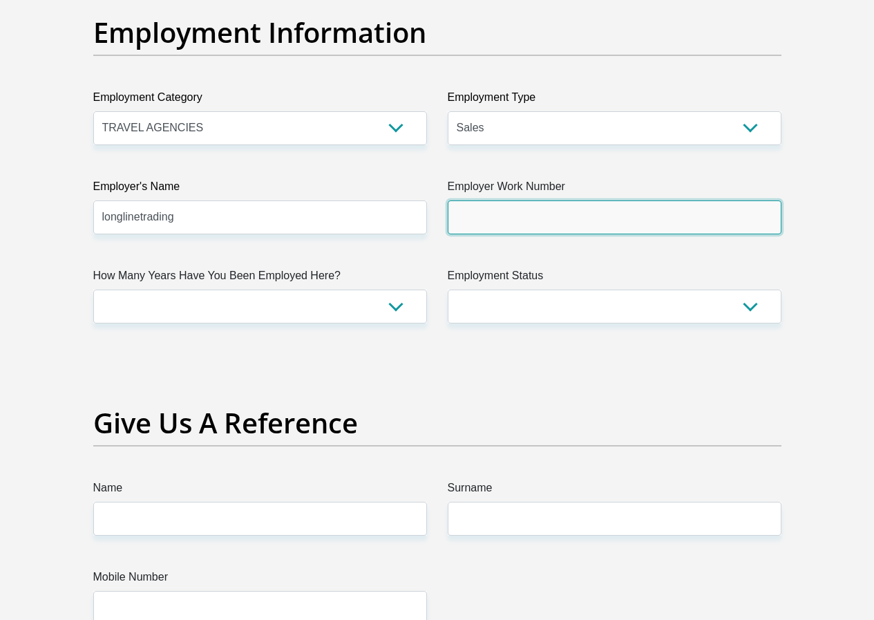
click at [650, 200] on input "Employer Work Number" at bounding box center [615, 217] width 334 height 34
type input "0641775636"
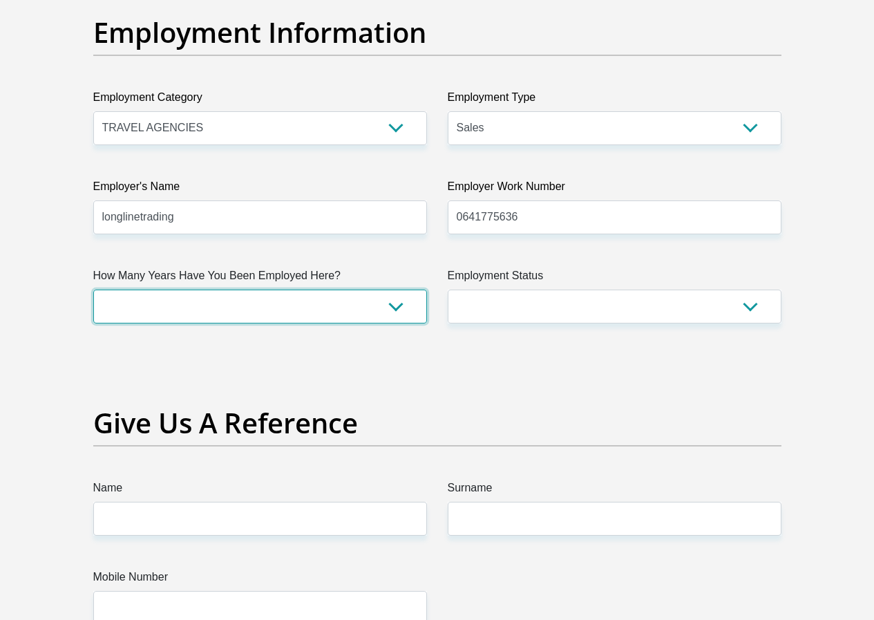
click at [352, 290] on select "less than 1 year 1-3 years 3-5 years 5+ years" at bounding box center [260, 307] width 334 height 34
select select "60"
click at [93, 290] on select "less than 1 year 1-3 years 3-5 years 5+ years" at bounding box center [260, 307] width 334 height 34
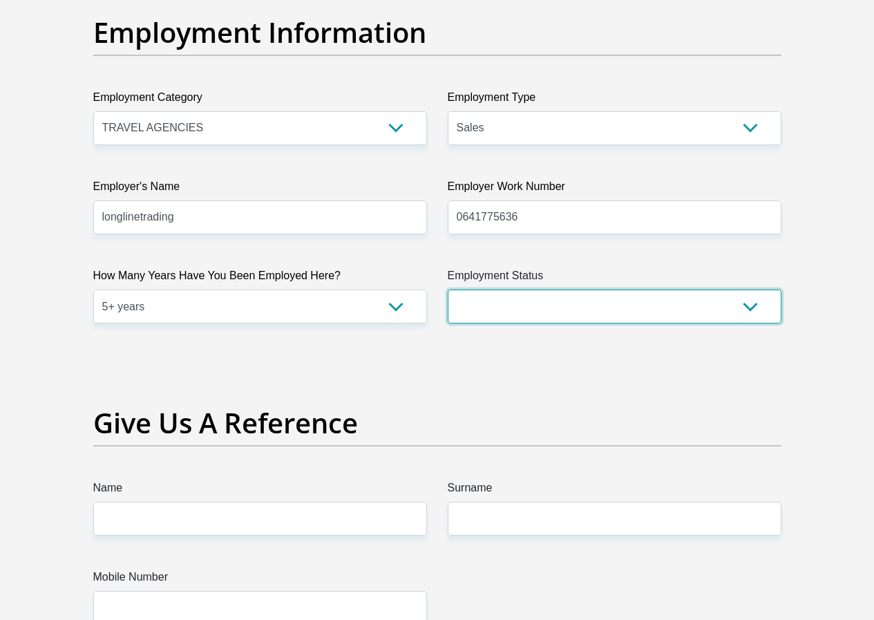
click at [652, 290] on select "Permanent/Full-time Part-time/Casual [DEMOGRAPHIC_DATA] Worker Self-Employed Ho…" at bounding box center [615, 307] width 334 height 34
select select "1"
click at [448, 290] on select "Permanent/Full-time Part-time/Casual [DEMOGRAPHIC_DATA] Worker Self-Employed Ho…" at bounding box center [615, 307] width 334 height 34
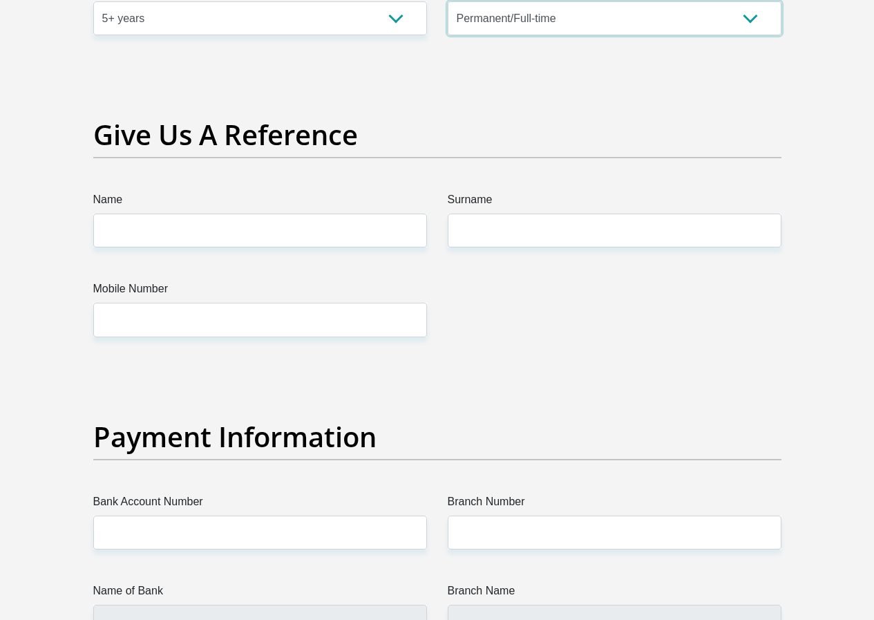
scroll to position [2903, 0]
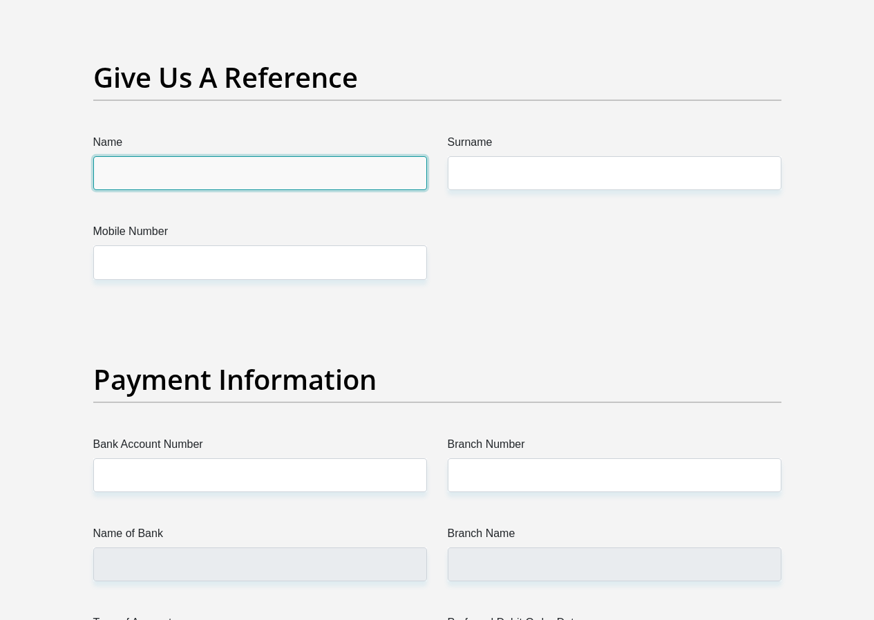
click at [234, 156] on input "Name" at bounding box center [260, 173] width 334 height 34
click at [194, 156] on input "Name" at bounding box center [260, 173] width 334 height 34
type input "[PERSON_NAME]"
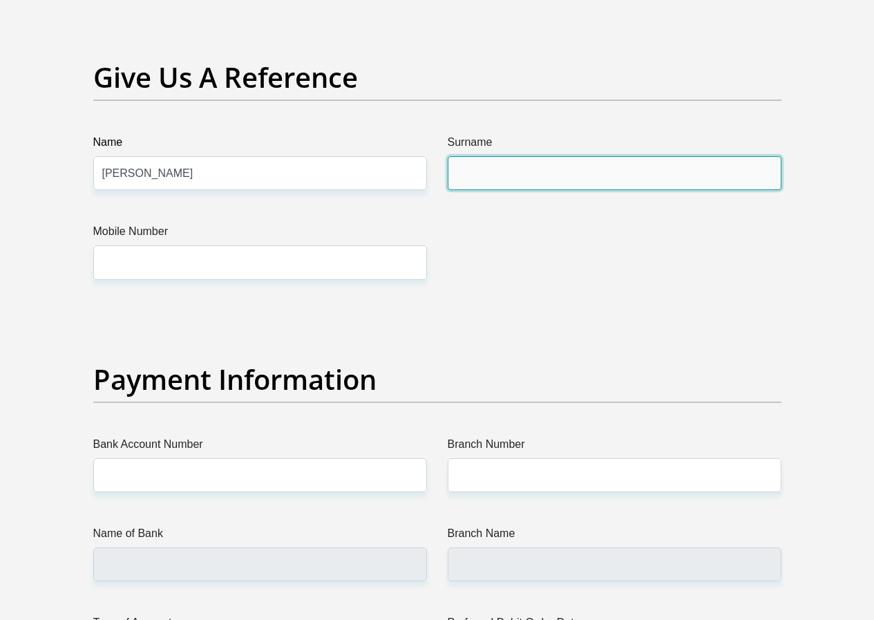
click at [623, 156] on input "Surname" at bounding box center [615, 173] width 334 height 34
type input "Mahadev"
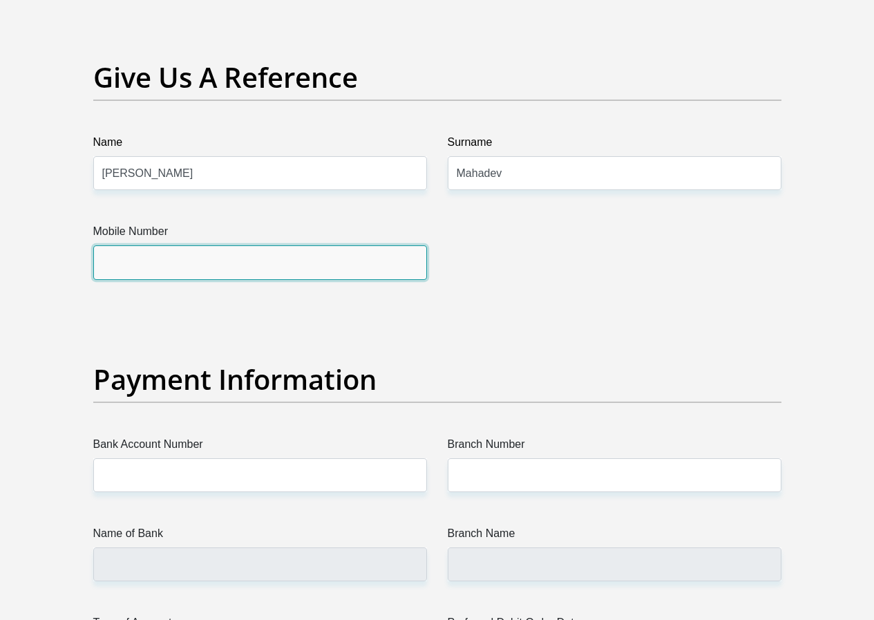
click at [393, 245] on input "Mobile Number" at bounding box center [260, 262] width 334 height 34
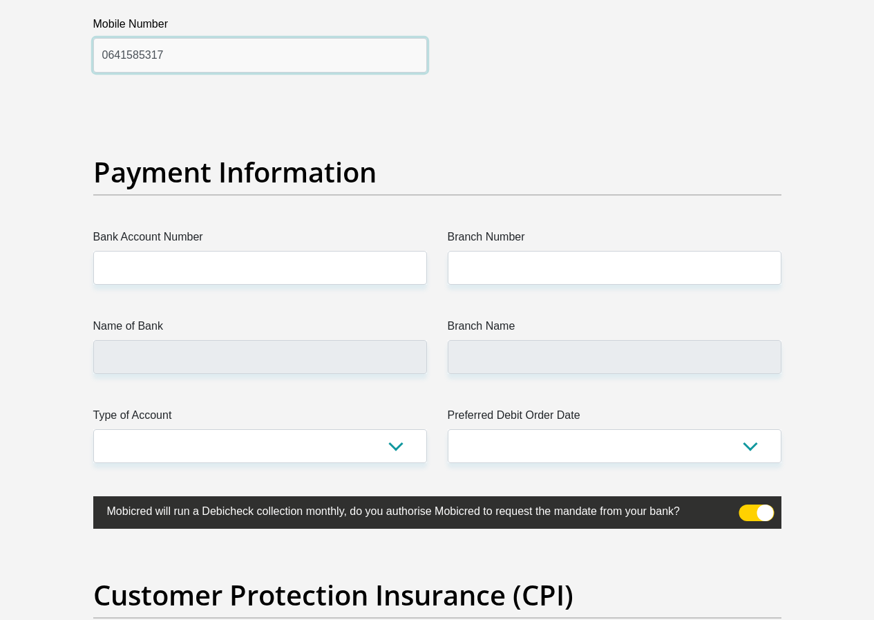
type input "0641585317"
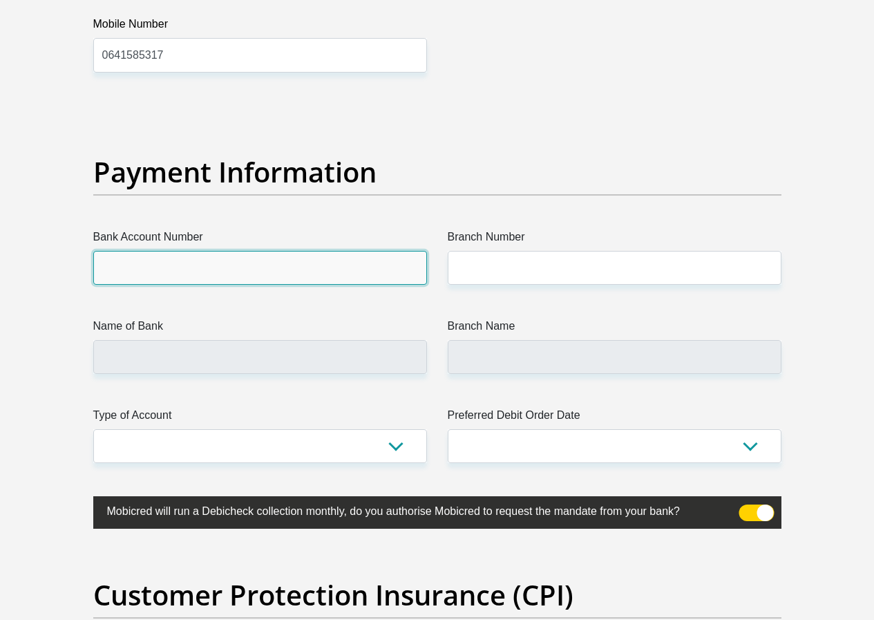
click at [240, 251] on input "Bank Account Number" at bounding box center [260, 268] width 334 height 34
click at [316, 251] on input "Bank Account Number" at bounding box center [260, 268] width 334 height 34
paste input "63116228031"
type input "63116228031"
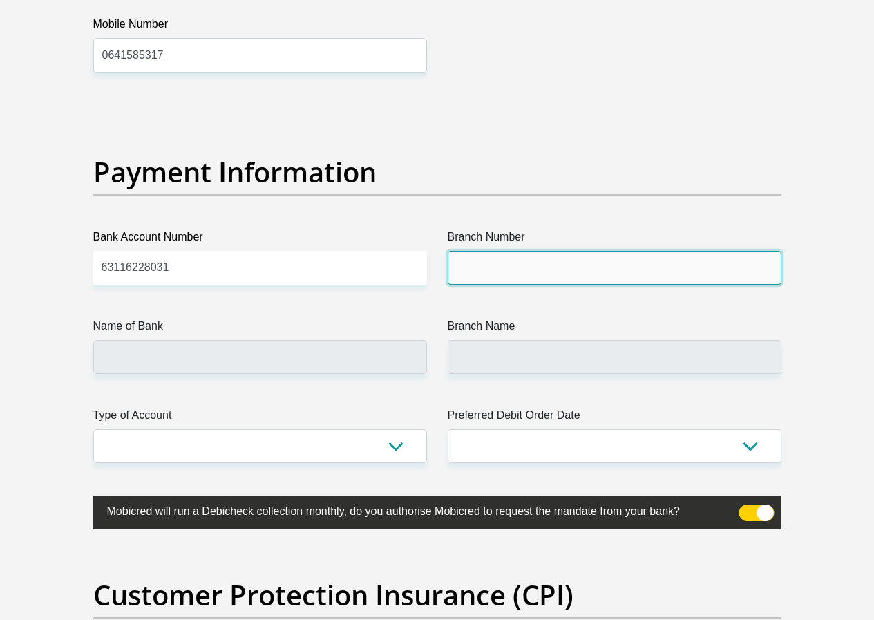
click at [557, 251] on input "Branch Number" at bounding box center [615, 268] width 334 height 34
type input "470010"
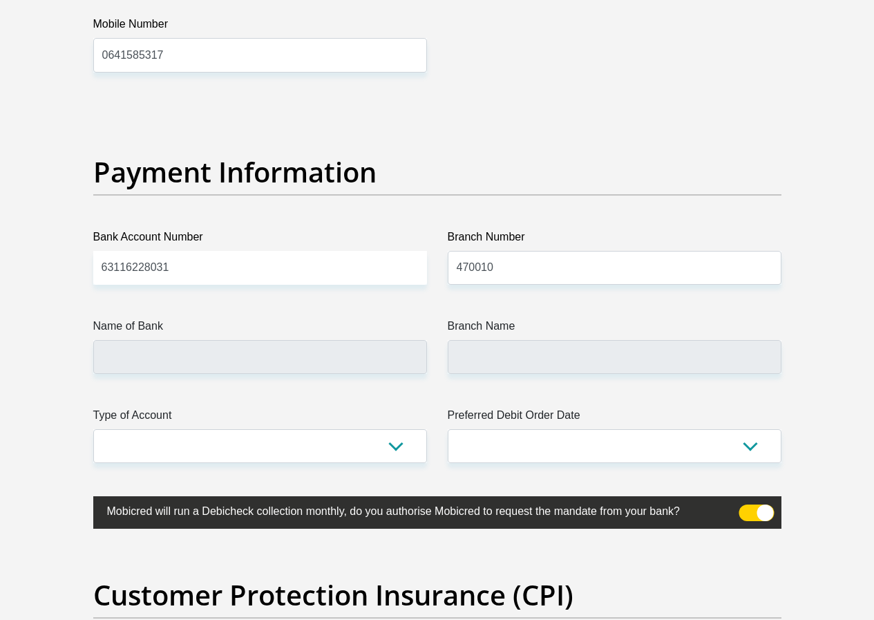
click at [587, 318] on label "Branch Name" at bounding box center [615, 329] width 334 height 22
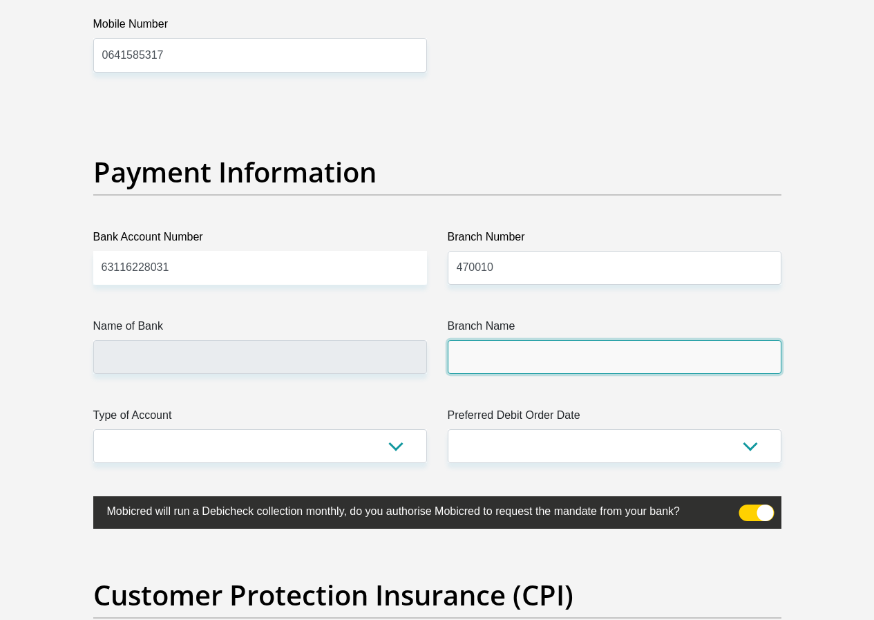
click at [587, 340] on input "Branch Name" at bounding box center [615, 357] width 334 height 34
type input "CAPITEC BANK LIMITED"
type input "CAPITEC BANK CPC"
click at [587, 340] on input "CAPITEC BANK CPC" at bounding box center [615, 357] width 334 height 34
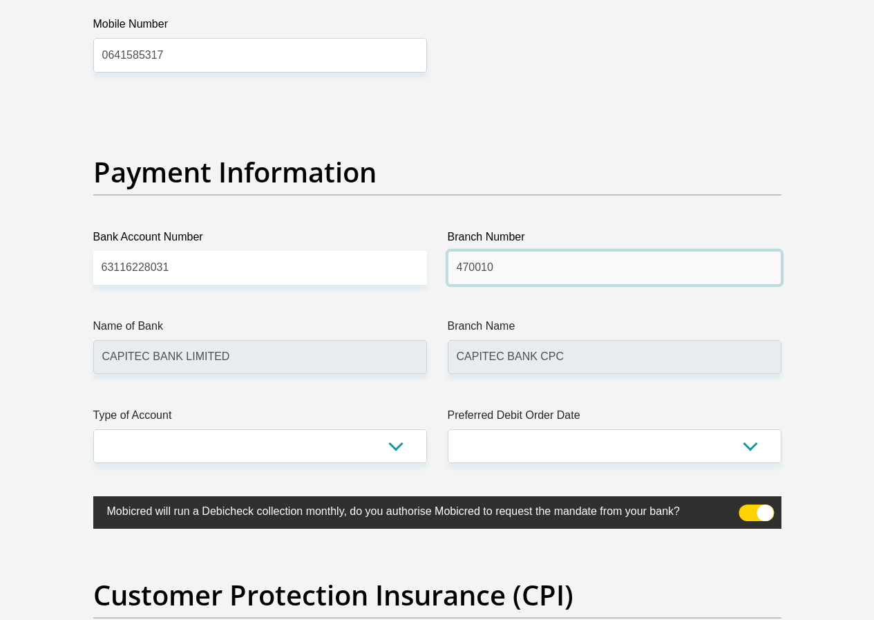
click at [584, 251] on input "470010" at bounding box center [615, 268] width 334 height 34
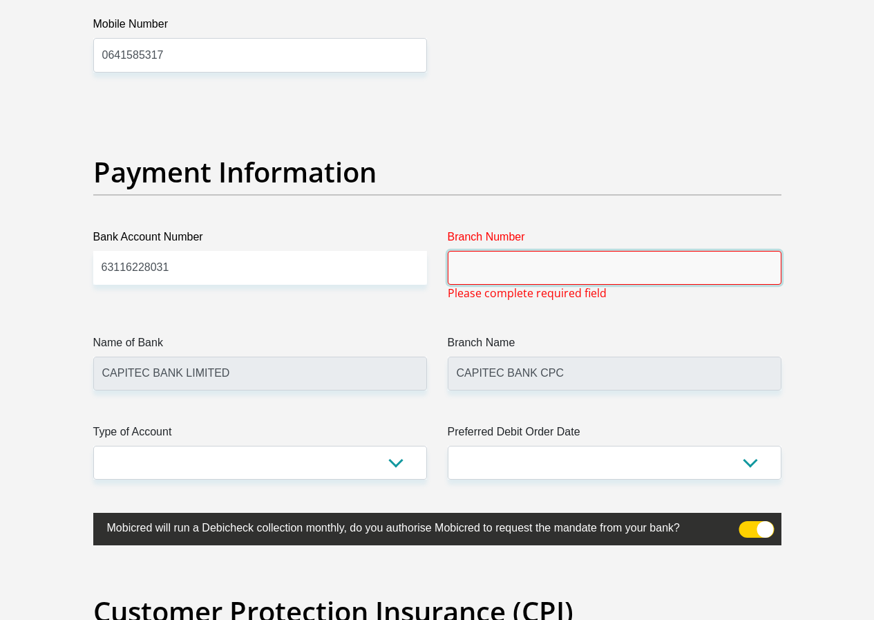
click at [543, 251] on input "Branch Number" at bounding box center [615, 268] width 334 height 34
paste input "250655"
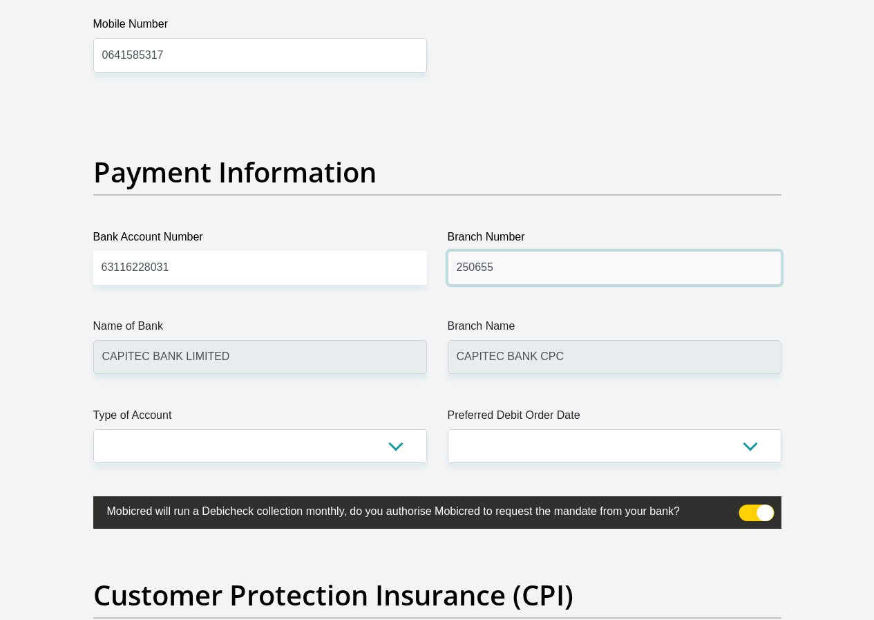
type input "250655"
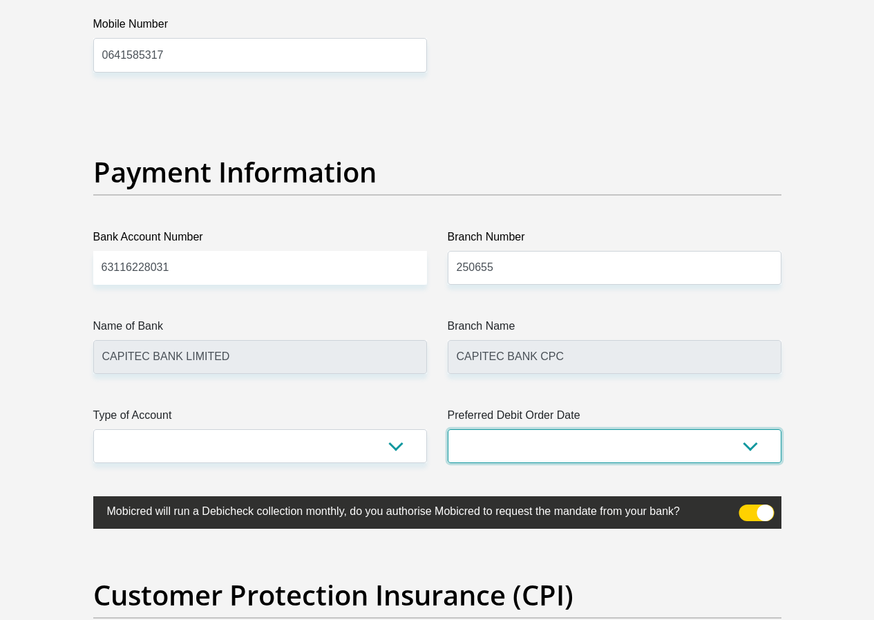
click at [634, 429] on select "1st 2nd 3rd 4th 5th 7th 18th 19th 20th 21st 22nd 23rd 24th 25th 26th 27th 28th …" at bounding box center [615, 446] width 334 height 34
type input "FIRSTRAND BANK"
type input "BRANCH 560"
select select "1"
click at [448, 429] on select "1st 2nd 3rd 4th 5th 7th 18th 19th 20th 21st 22nd 23rd 24th 25th 26th 27th 28th …" at bounding box center [615, 446] width 334 height 34
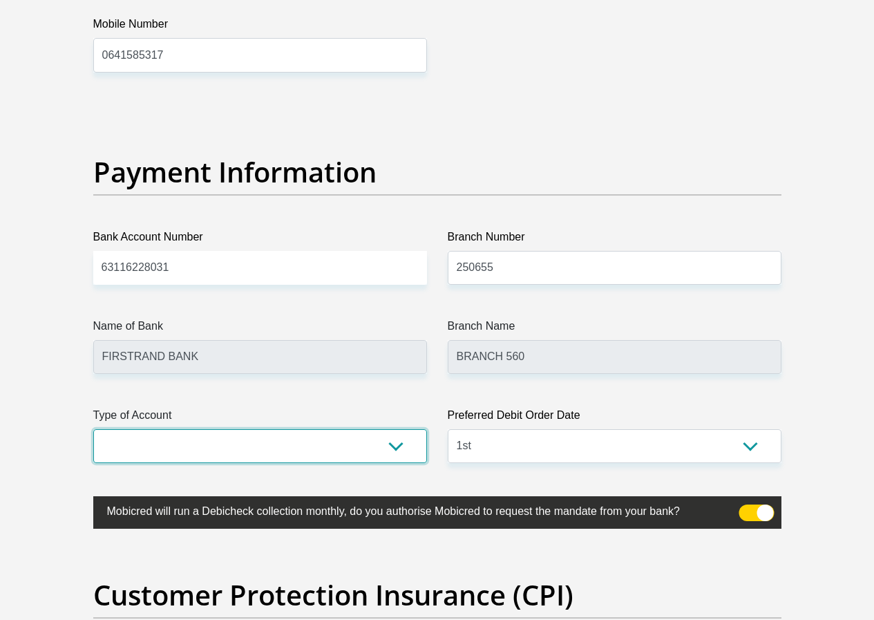
click at [283, 429] on select "Cheque Savings" at bounding box center [260, 446] width 334 height 34
select select "CUR"
click at [93, 429] on select "Cheque Savings" at bounding box center [260, 446] width 334 height 34
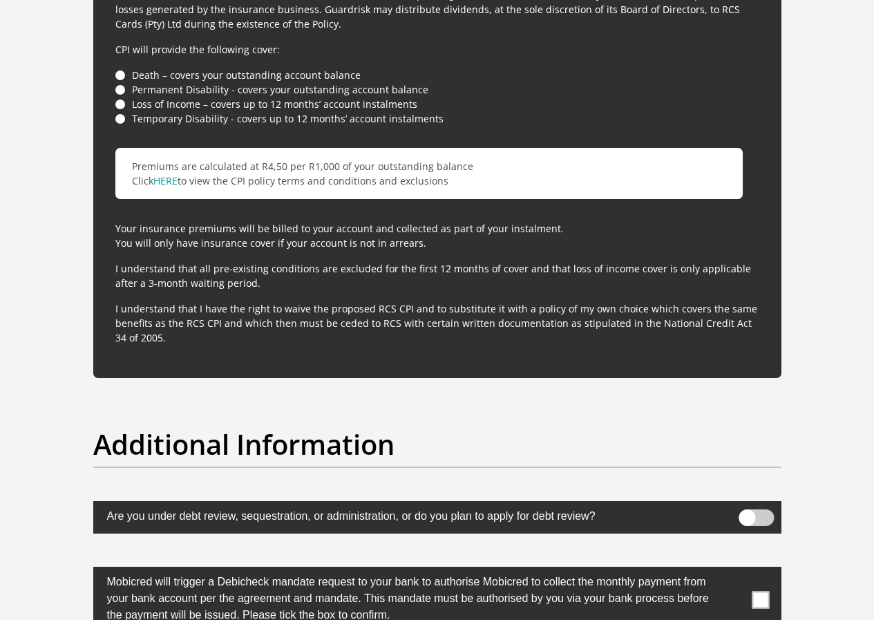
scroll to position [4008, 0]
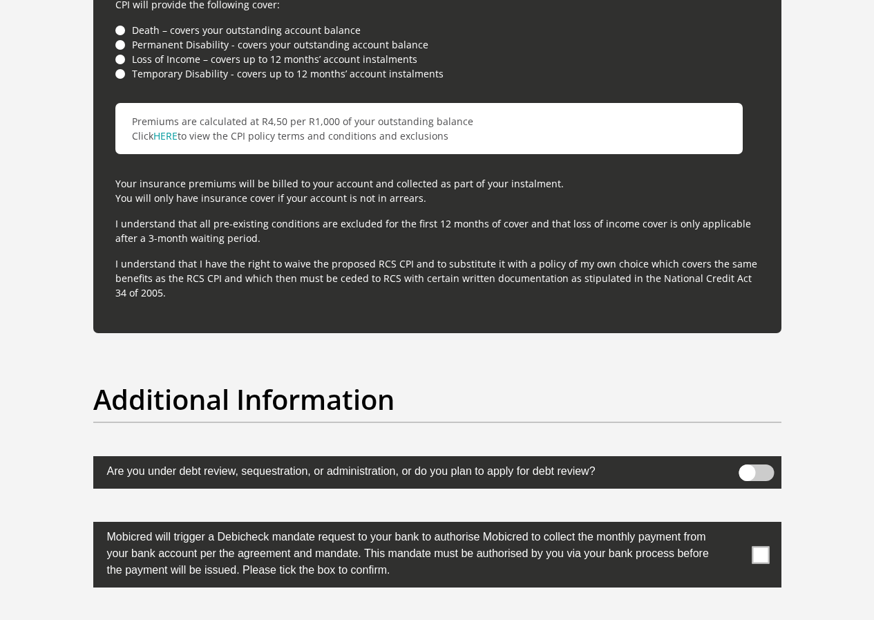
click at [753, 464] on span at bounding box center [756, 472] width 35 height 17
click at [747, 468] on input "checkbox" at bounding box center [747, 468] width 0 height 0
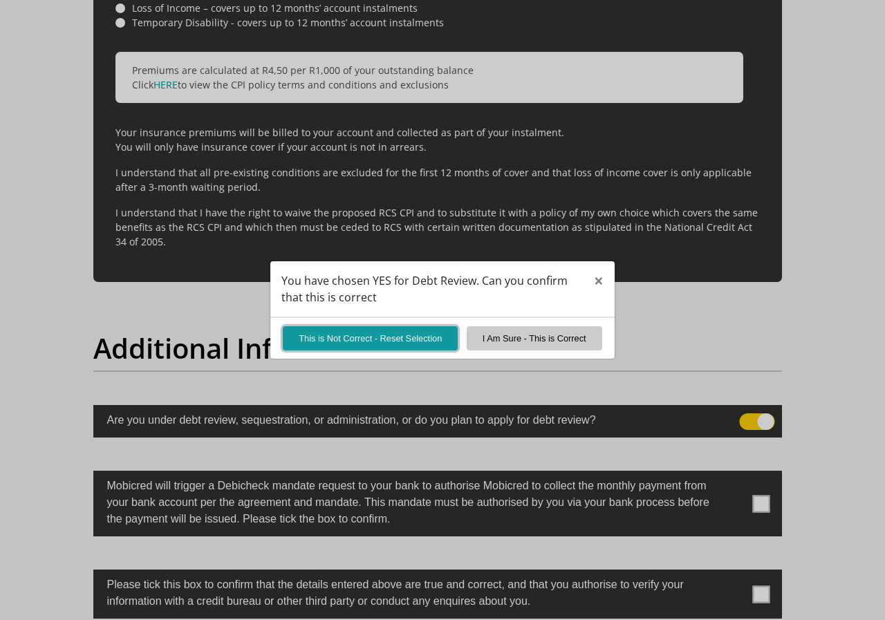
click at [332, 343] on button "This is Not Correct - Reset Selection" at bounding box center [370, 338] width 175 height 24
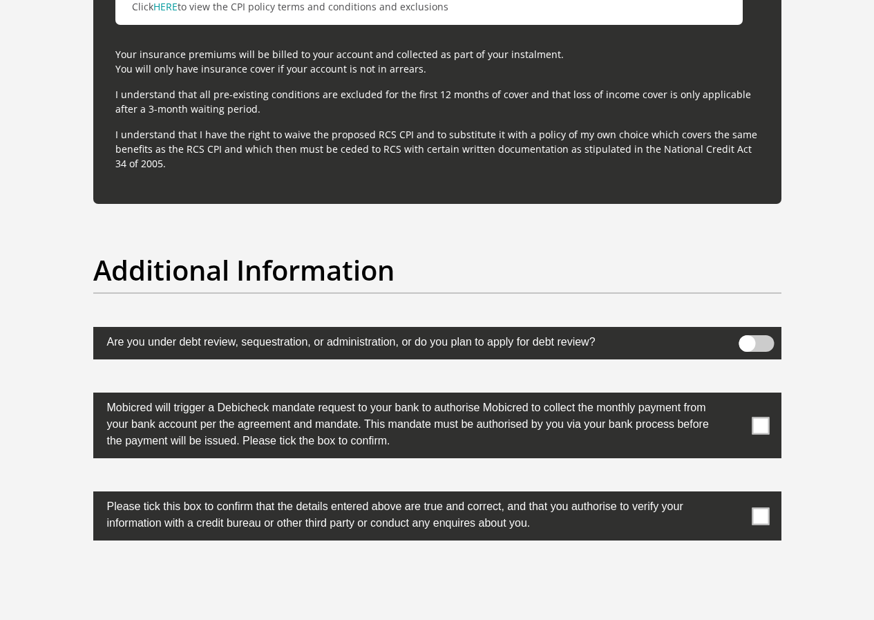
scroll to position [4147, 0]
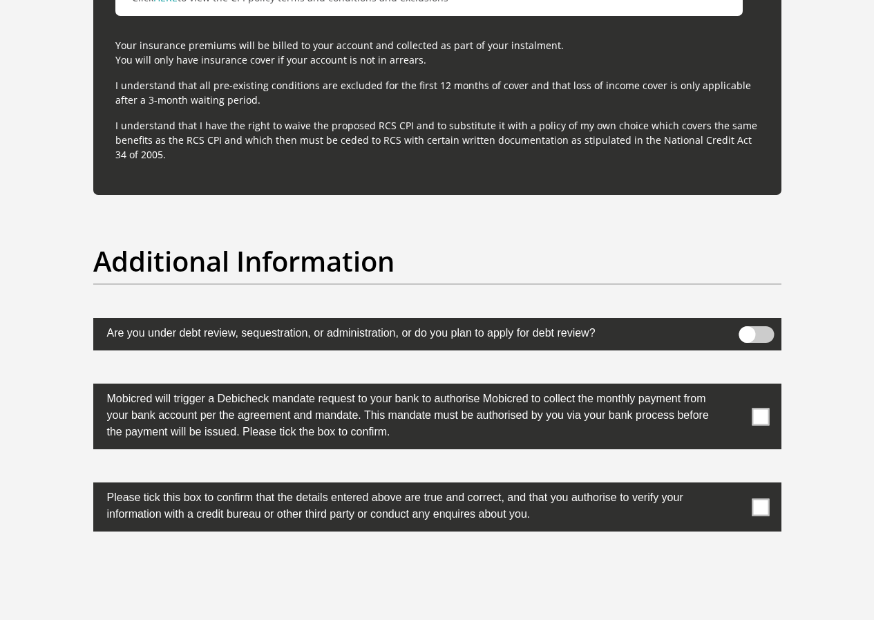
click at [756, 498] on span at bounding box center [760, 506] width 17 height 17
click at [733, 486] on input "checkbox" at bounding box center [733, 486] width 0 height 0
click at [763, 408] on span at bounding box center [760, 416] width 17 height 17
click at [733, 387] on input "checkbox" at bounding box center [733, 387] width 0 height 0
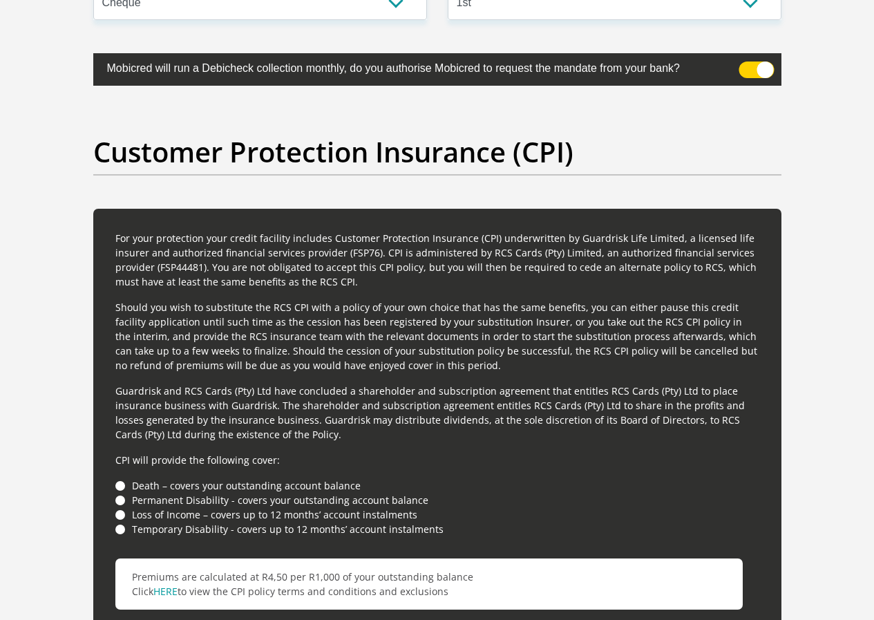
scroll to position [3870, 0]
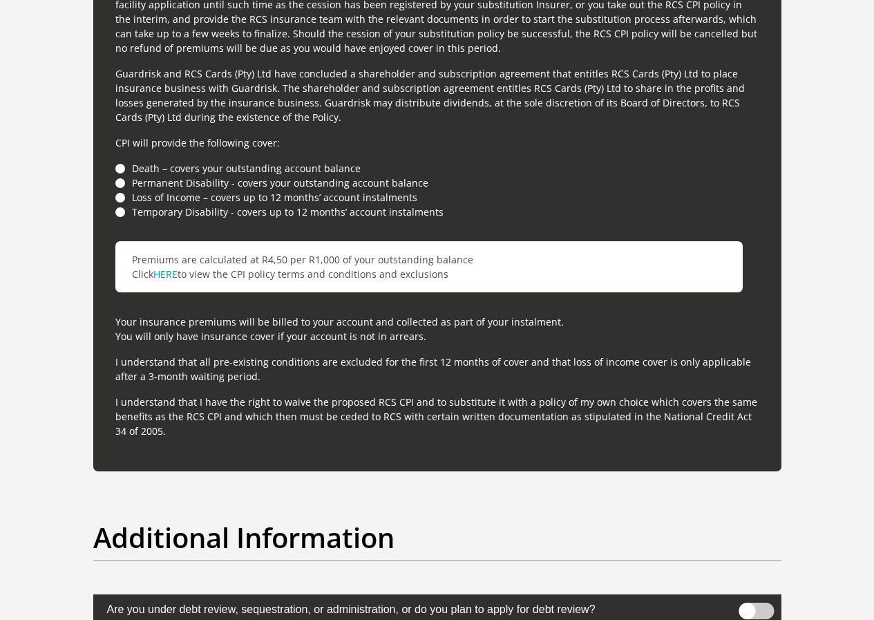
click at [113, 133] on div "For your protection your credit facility includes Customer Protection Insurance…" at bounding box center [437, 181] width 688 height 580
click at [124, 176] on li "Permanent Disability - covers your outstanding account balance" at bounding box center [437, 183] width 644 height 15
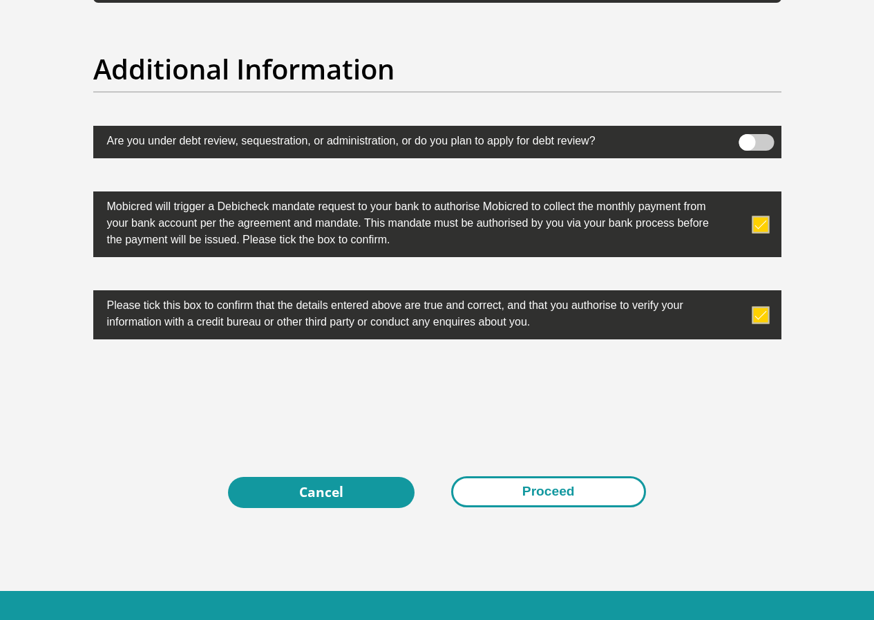
click at [574, 476] on button "Proceed" at bounding box center [548, 491] width 195 height 31
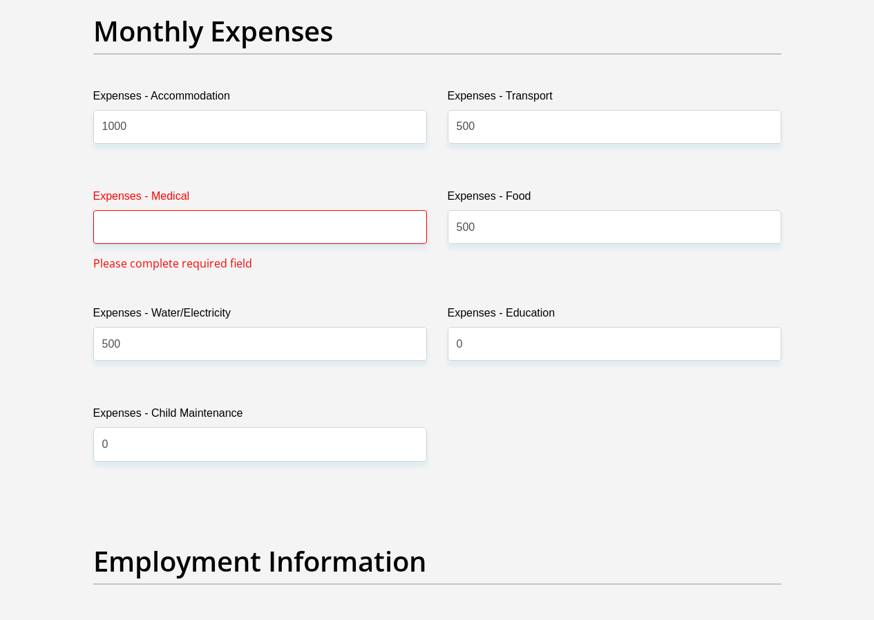
scroll to position [2042, 0]
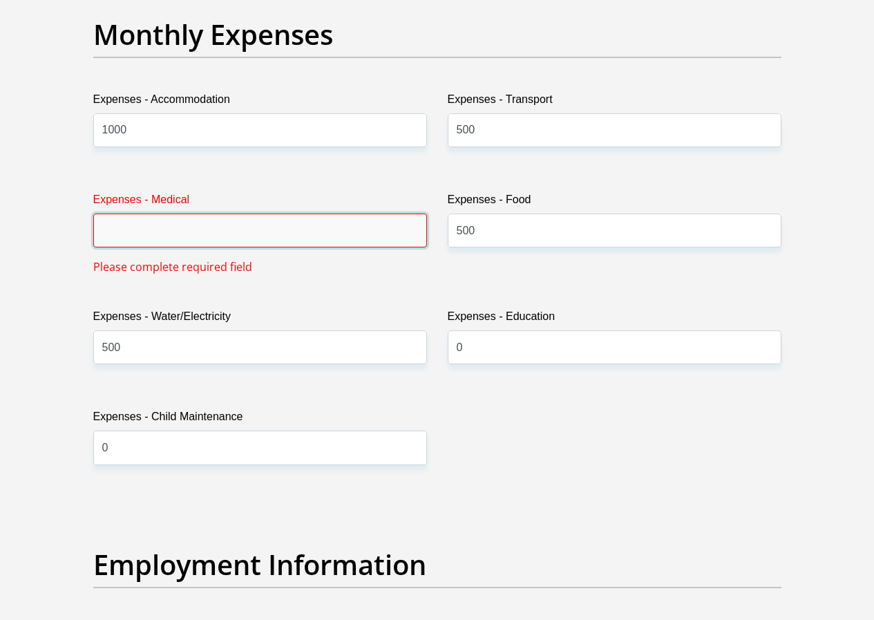
click at [352, 214] on input "Expenses - Medical" at bounding box center [260, 231] width 334 height 34
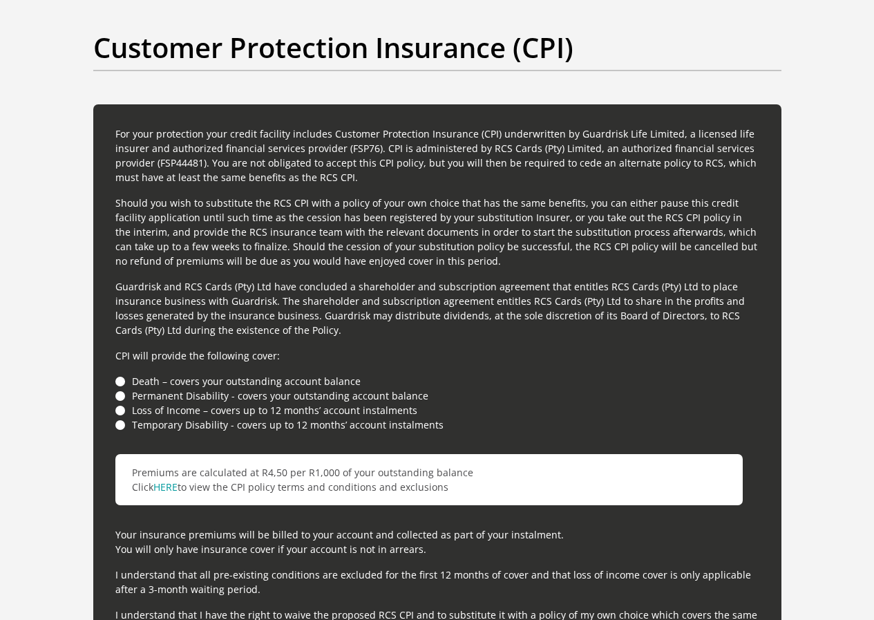
scroll to position [4339, 0]
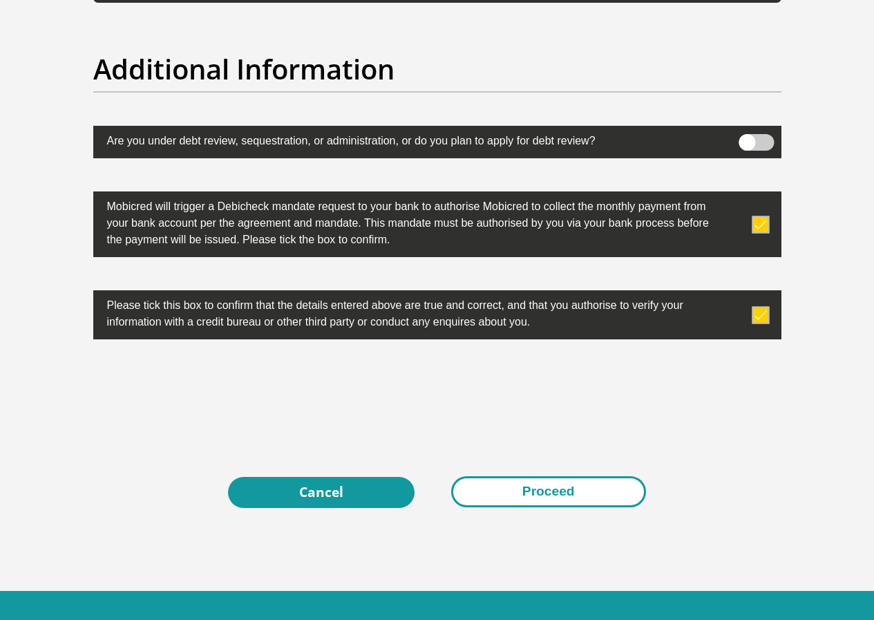
type input "0"
click at [510, 476] on button "Proceed" at bounding box center [548, 491] width 195 height 31
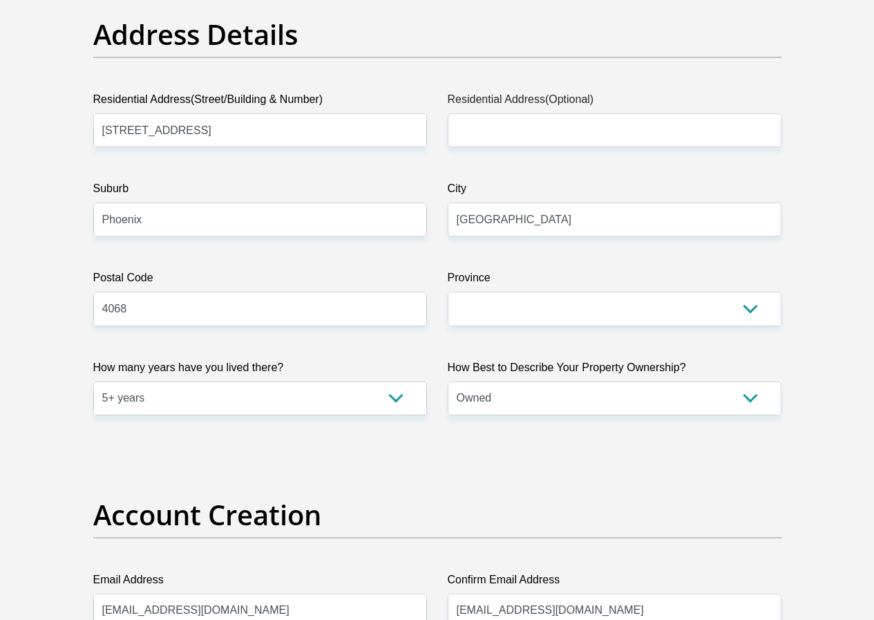
scroll to position [1021, 0]
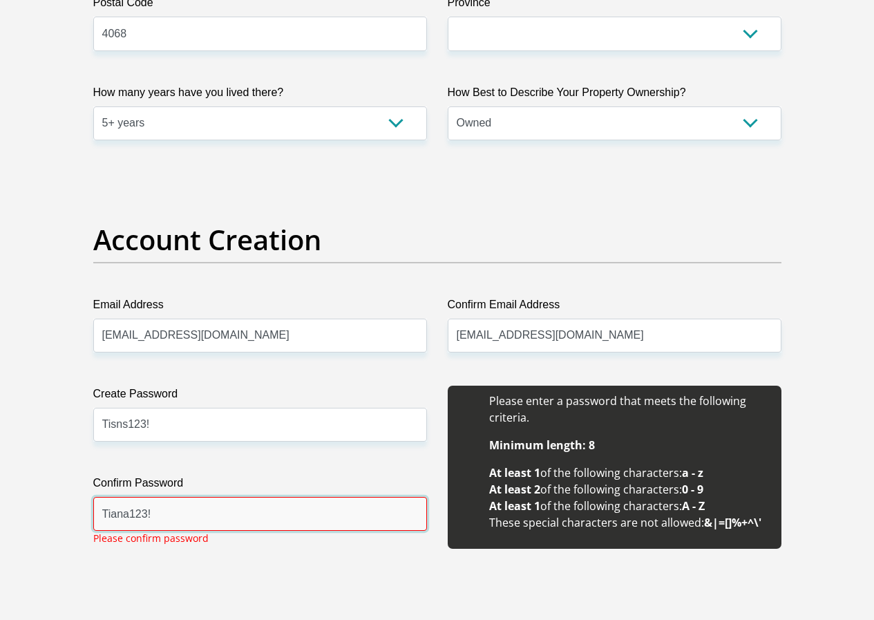
click at [267, 497] on input "Tiana123!" at bounding box center [260, 514] width 334 height 34
click at [113, 408] on input "Tisns123!" at bounding box center [260, 425] width 334 height 34
click at [129, 408] on input "Tians123!" at bounding box center [260, 425] width 334 height 34
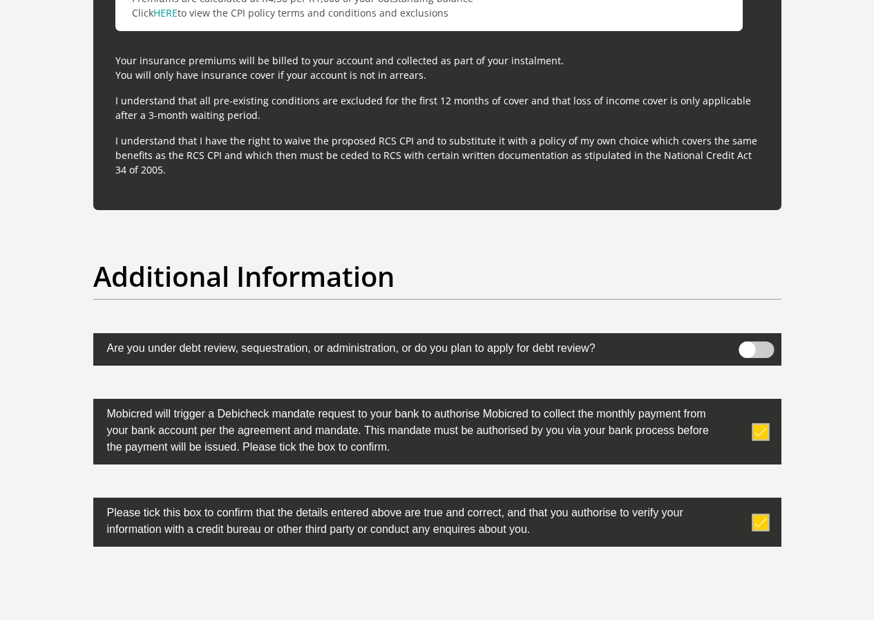
scroll to position [4339, 0]
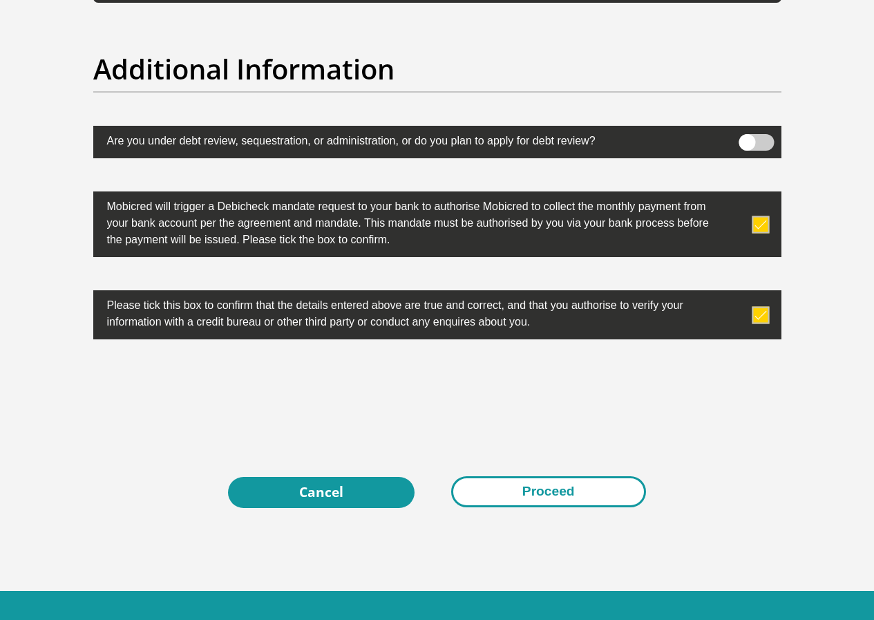
type input "Tiana123!"
click at [561, 476] on button "Proceed" at bounding box center [548, 491] width 195 height 31
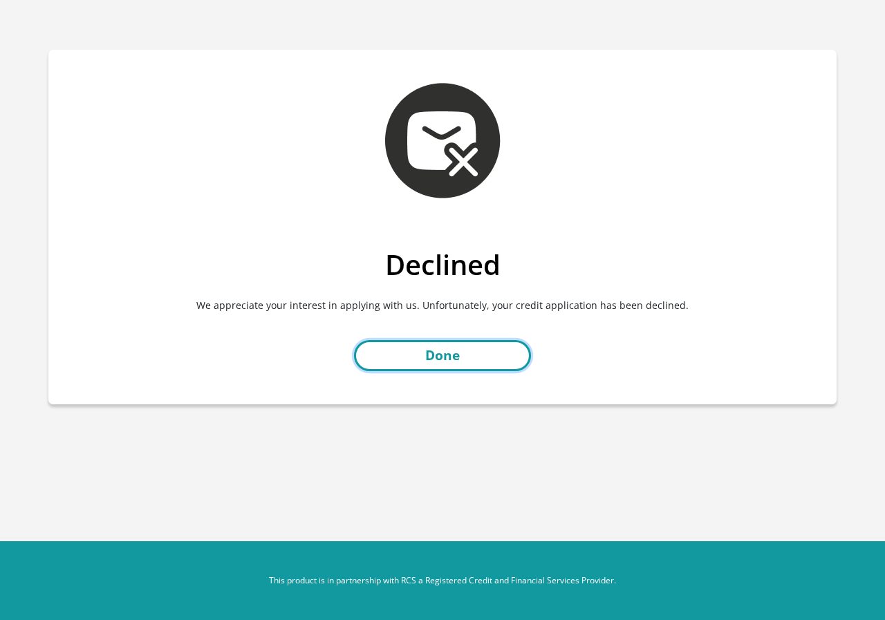
click at [400, 351] on link "Done" at bounding box center [442, 355] width 177 height 31
